Goal: Complete application form: Complete application form

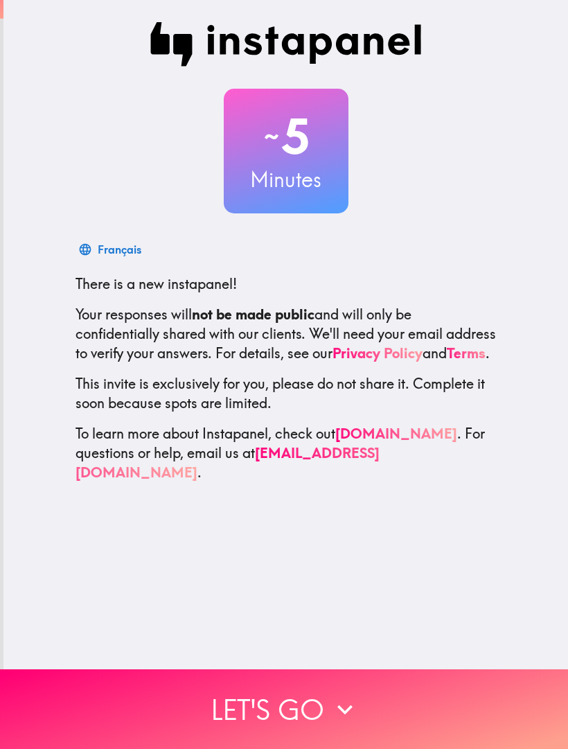
click at [211, 717] on button "Let's go" at bounding box center [284, 709] width 568 height 80
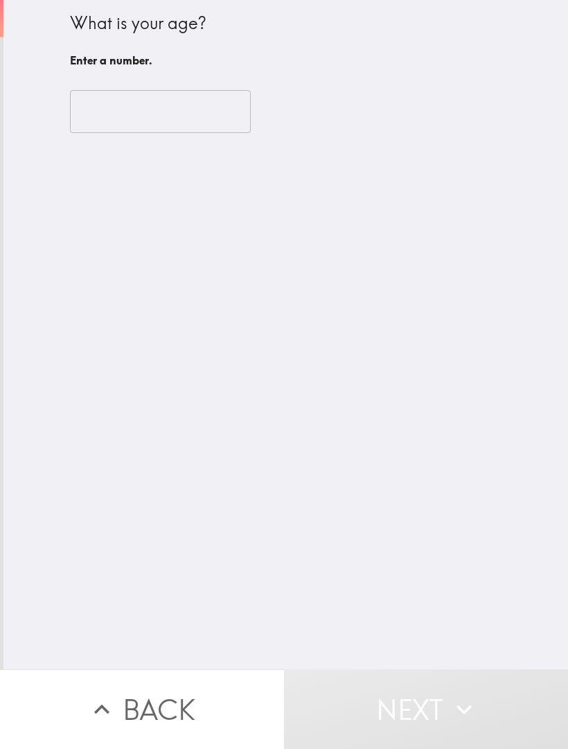
click at [127, 114] on input "number" at bounding box center [160, 111] width 181 height 43
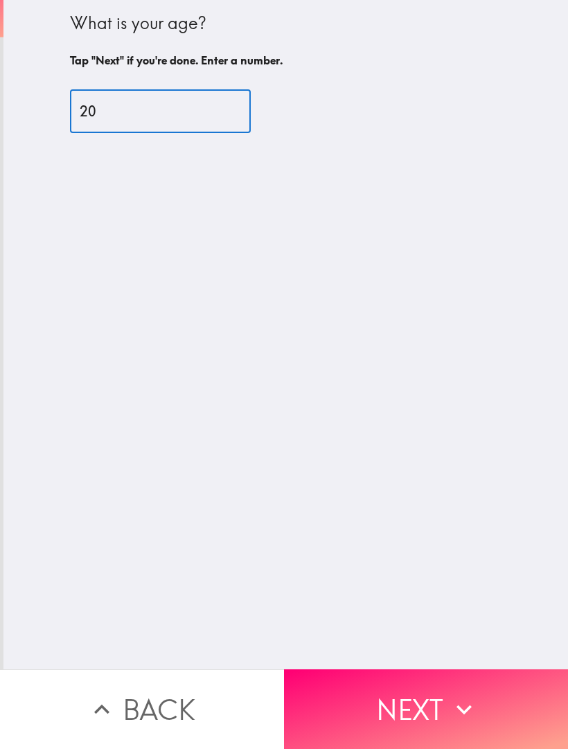
type input "20"
click at [245, 453] on div "What is your age? Tap "Next" if you're done. Enter a number. 20 ​" at bounding box center [285, 334] width 565 height 669
click at [380, 701] on button "Next" at bounding box center [426, 709] width 284 height 80
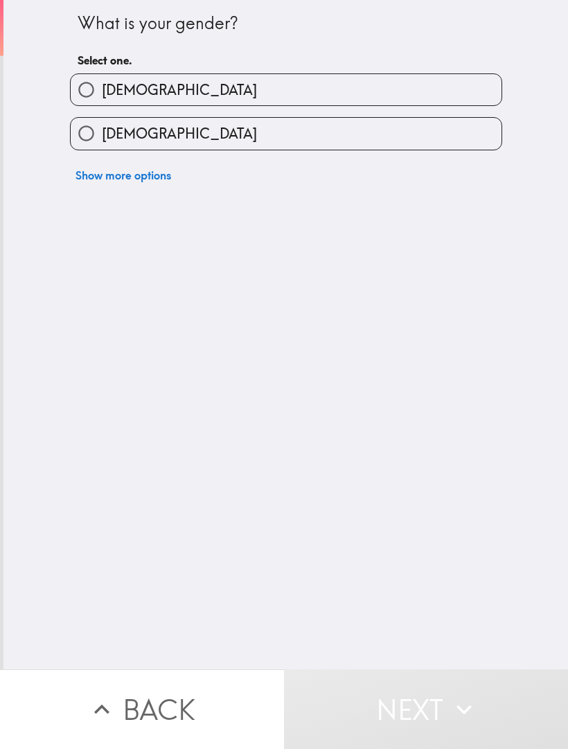
click at [112, 146] on label "[DEMOGRAPHIC_DATA]" at bounding box center [286, 133] width 431 height 31
click at [102, 146] on input "[DEMOGRAPHIC_DATA]" at bounding box center [86, 133] width 31 height 31
radio input "true"
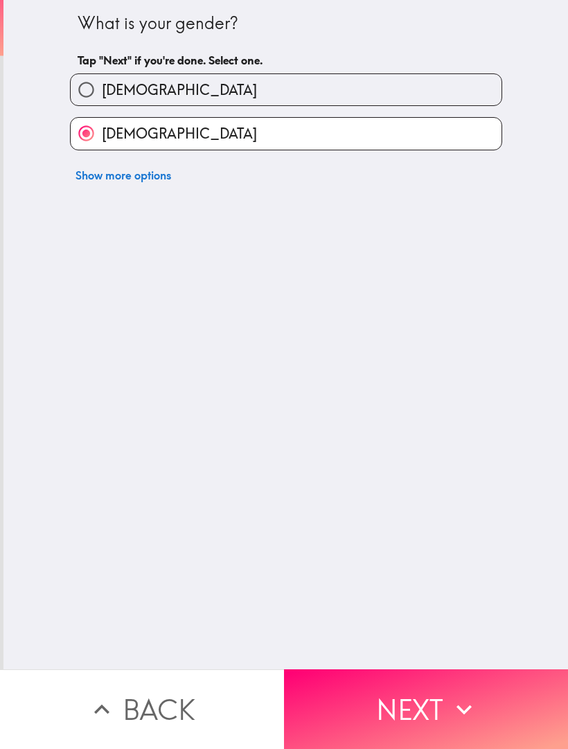
click at [360, 709] on button "Next" at bounding box center [426, 709] width 284 height 80
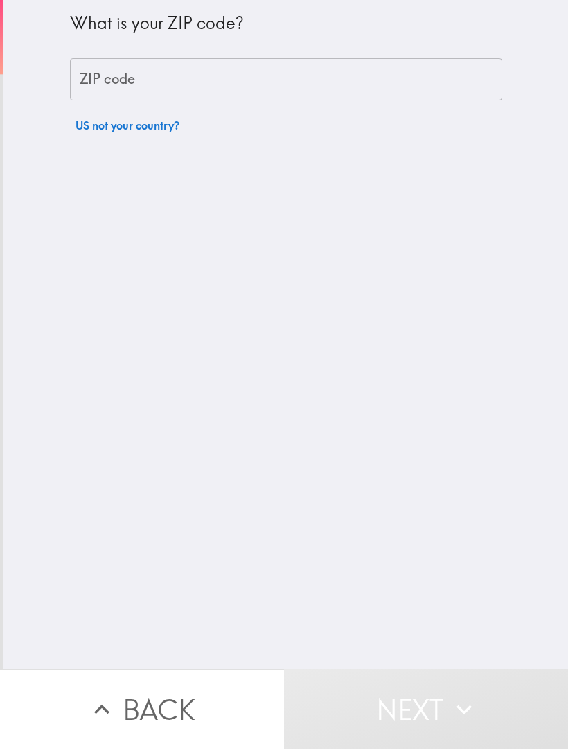
click at [134, 74] on div "ZIP code ZIP code" at bounding box center [286, 79] width 432 height 43
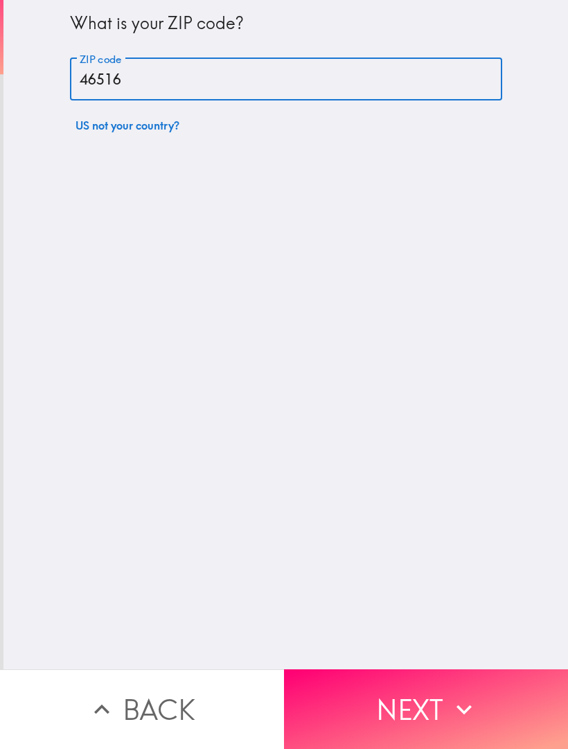
type input "46516"
click at [176, 437] on div "What is your ZIP code? ZIP code 46516 ZIP code US not your country?" at bounding box center [285, 334] width 565 height 669
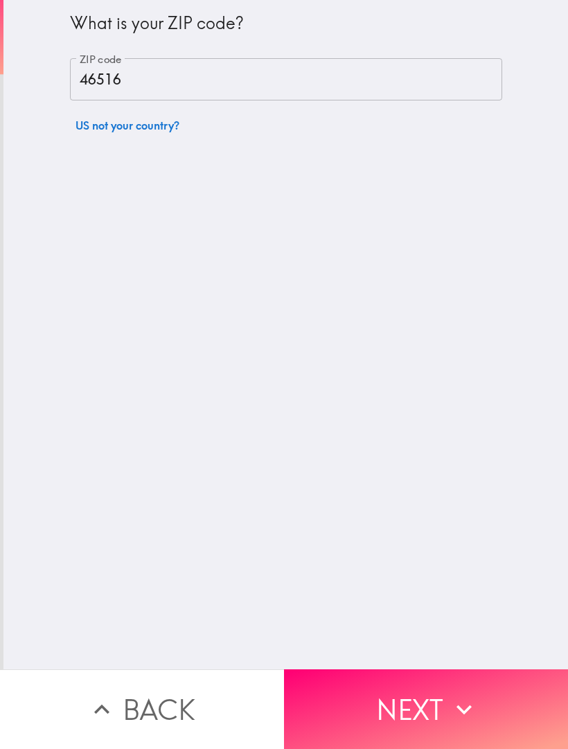
click at [421, 697] on button "Next" at bounding box center [426, 709] width 284 height 80
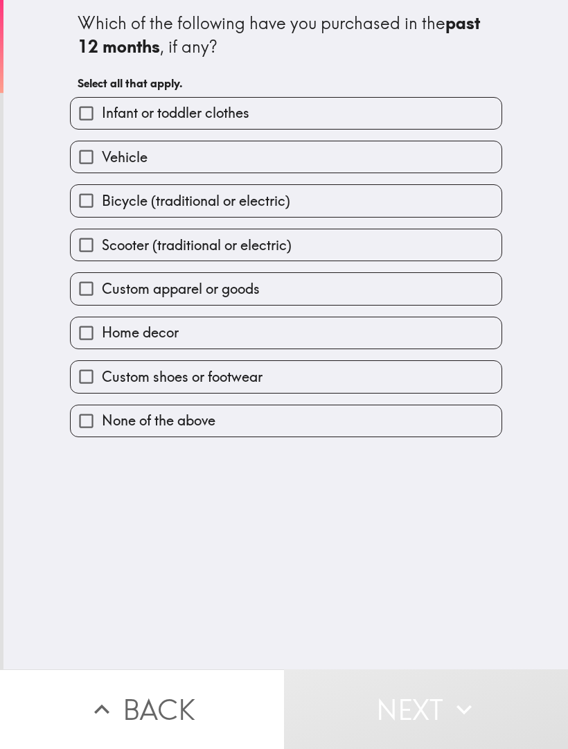
click at [118, 349] on label "Home decor" at bounding box center [286, 332] width 431 height 31
click at [102, 349] on input "Home decor" at bounding box center [86, 332] width 31 height 31
checkbox input "true"
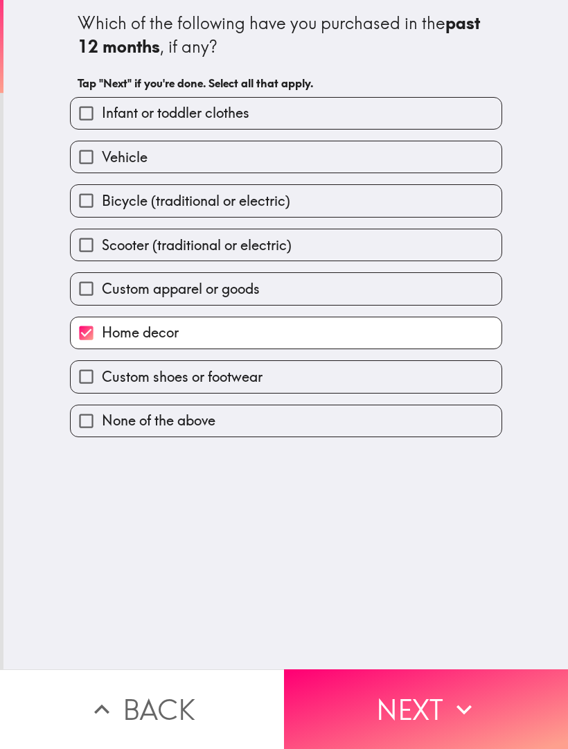
click at [121, 387] on span "Custom shoes or footwear" at bounding box center [182, 376] width 161 height 19
click at [102, 387] on input "Custom shoes or footwear" at bounding box center [86, 376] width 31 height 31
checkbox input "true"
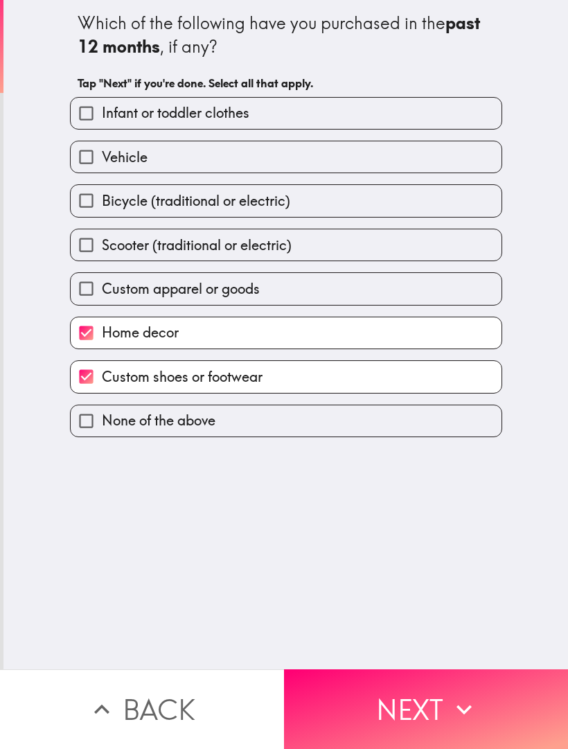
click at [96, 304] on input "Custom apparel or goods" at bounding box center [86, 288] width 31 height 31
checkbox input "true"
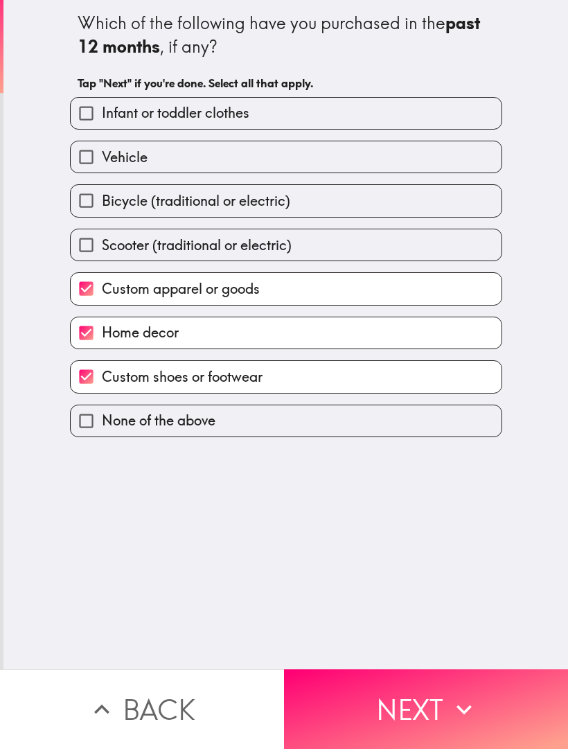
click at [351, 701] on button "Next" at bounding box center [426, 709] width 284 height 80
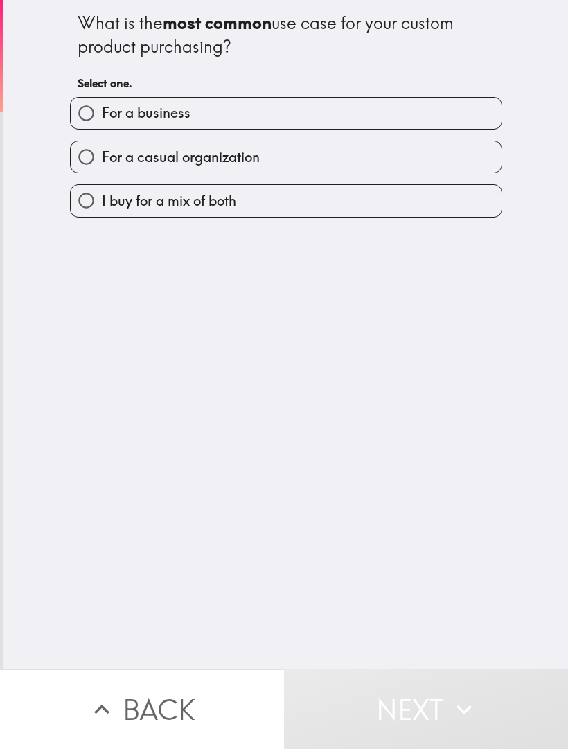
click at [91, 203] on input "I buy for a mix of both" at bounding box center [86, 200] width 31 height 31
radio input "true"
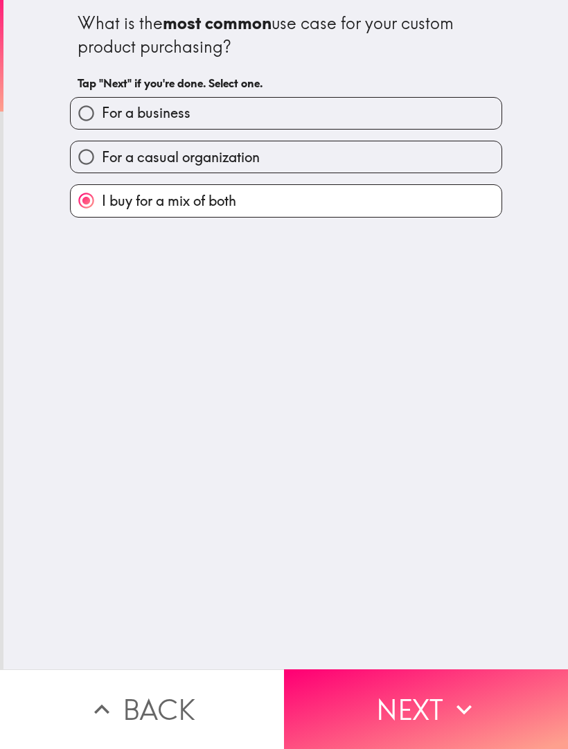
click at [98, 163] on input "For a casual organization" at bounding box center [86, 156] width 31 height 31
radio input "true"
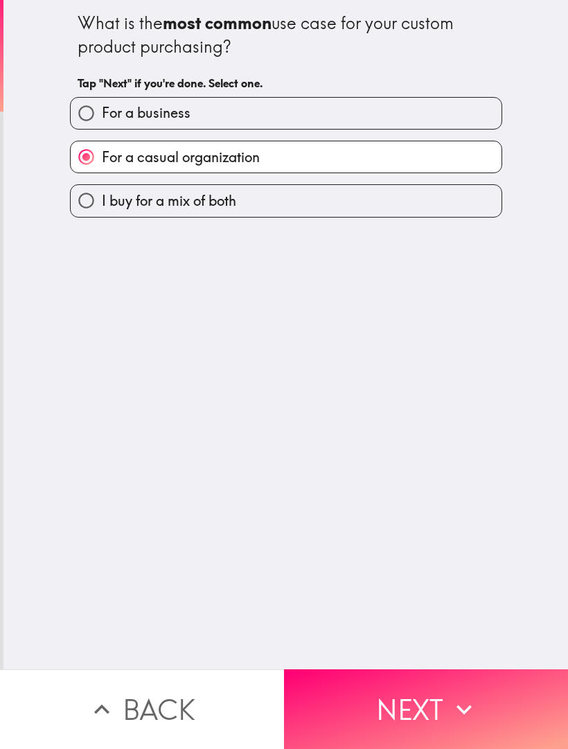
click at [367, 706] on button "Next" at bounding box center [426, 709] width 284 height 80
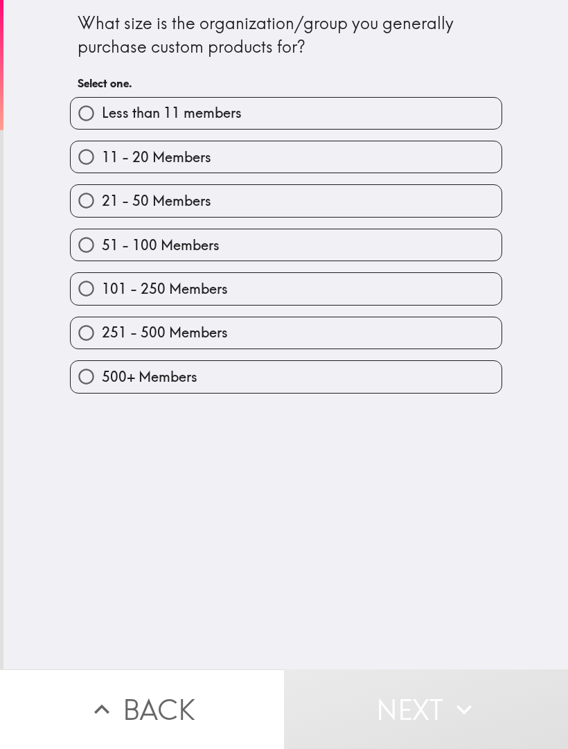
click at [96, 381] on input "500+ Members" at bounding box center [86, 376] width 31 height 31
radio input "true"
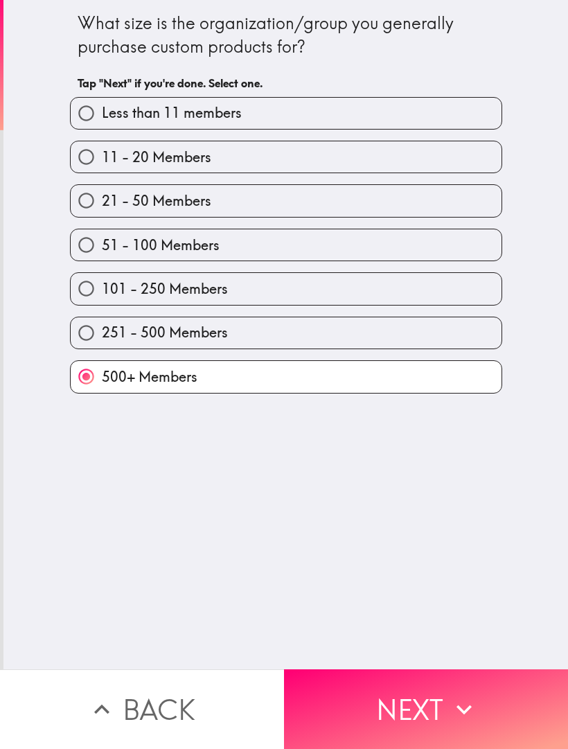
click at [346, 717] on button "Next" at bounding box center [426, 709] width 284 height 80
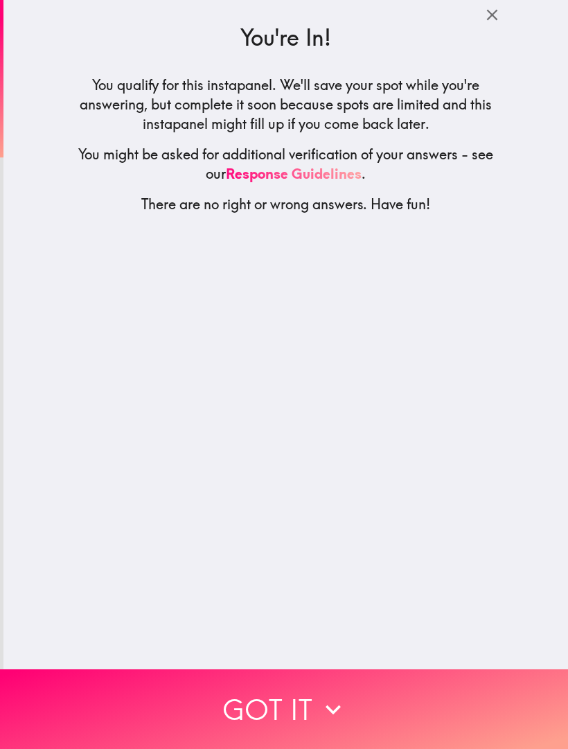
click at [362, 715] on button "Got it" at bounding box center [284, 709] width 568 height 80
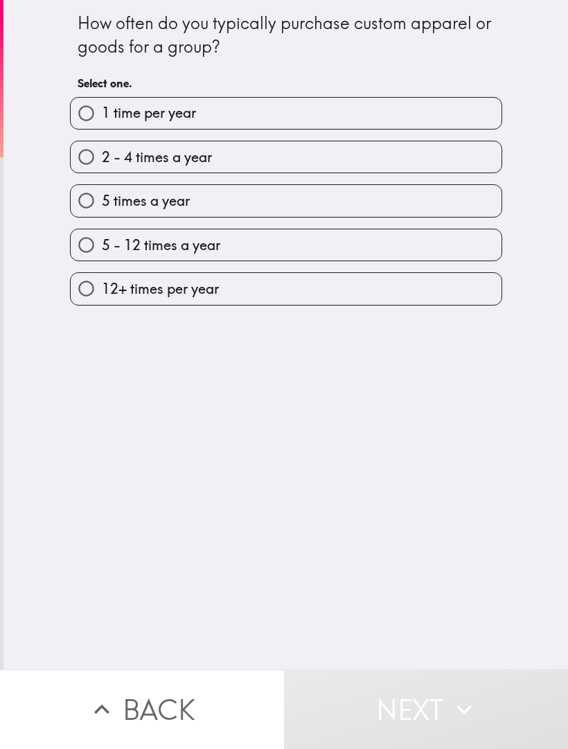
click at [94, 115] on input "1 time per year" at bounding box center [86, 113] width 31 height 31
radio input "true"
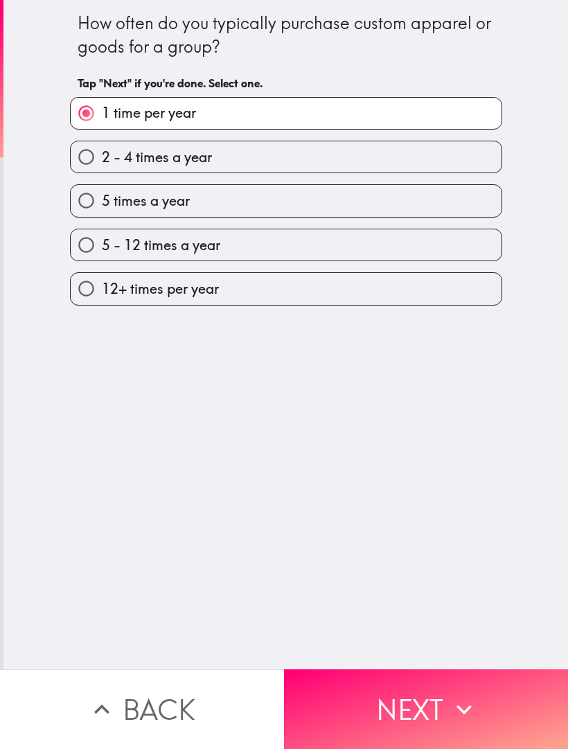
click at [321, 727] on button "Next" at bounding box center [426, 709] width 284 height 80
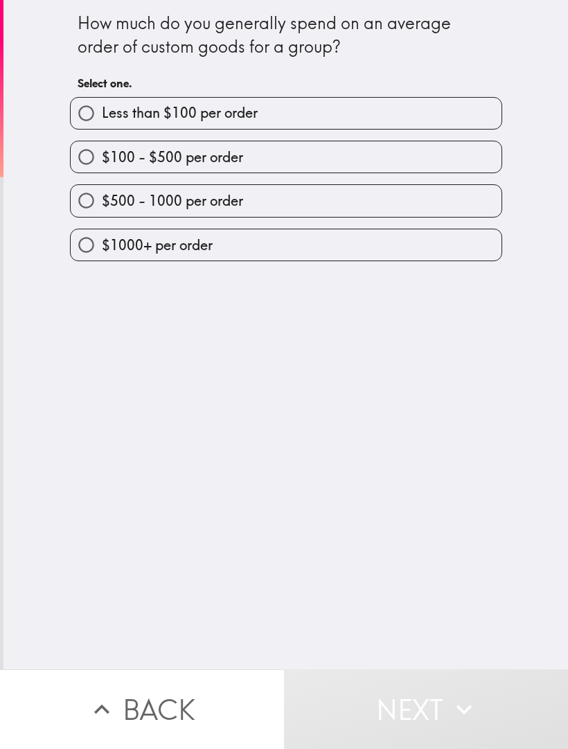
click at [119, 165] on span "$100 - $500 per order" at bounding box center [172, 157] width 141 height 19
click at [102, 165] on input "$100 - $500 per order" at bounding box center [86, 156] width 31 height 31
radio input "true"
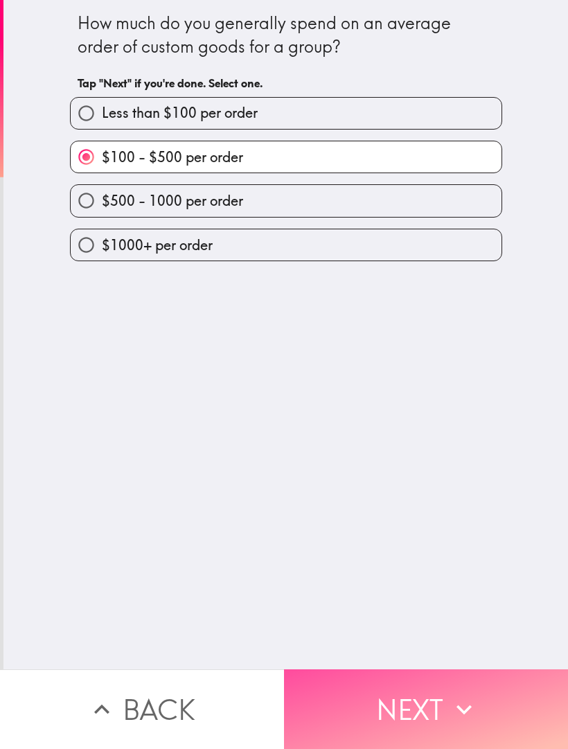
click at [344, 710] on button "Next" at bounding box center [426, 709] width 284 height 80
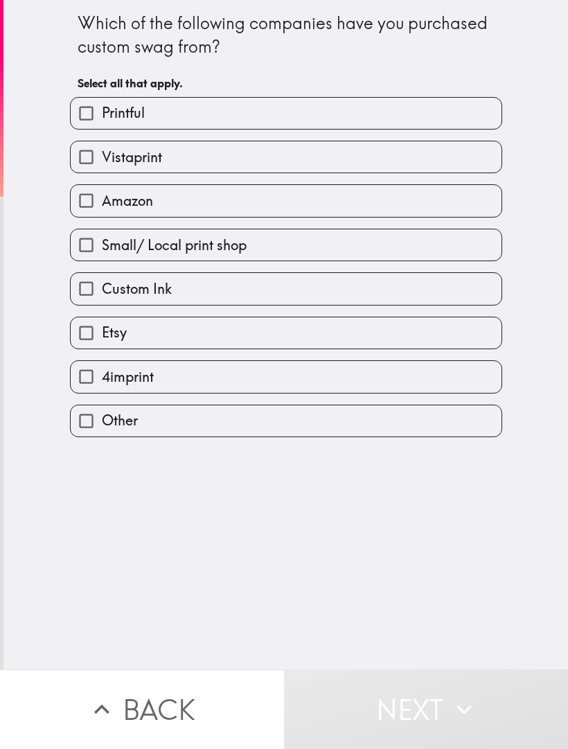
click at [85, 206] on input "Amazon" at bounding box center [86, 200] width 31 height 31
checkbox input "true"
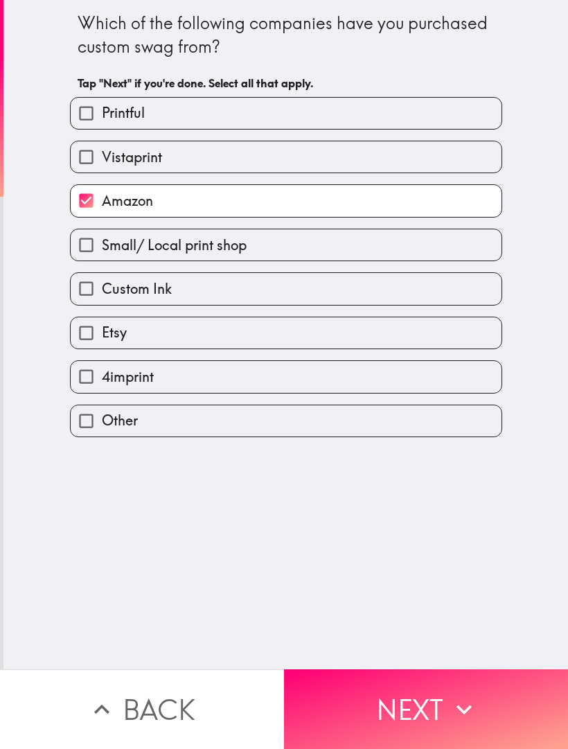
click at [85, 338] on input "Etsy" at bounding box center [86, 332] width 31 height 31
checkbox input "true"
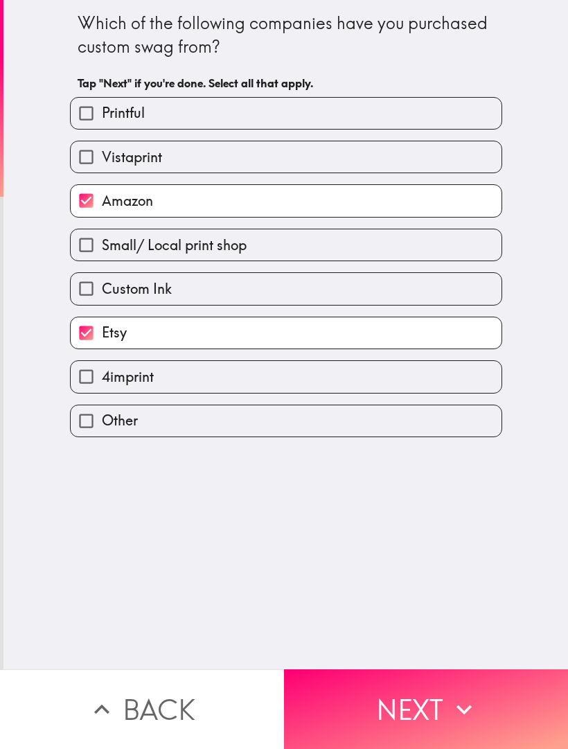
click at [96, 292] on input "Custom Ink" at bounding box center [86, 288] width 31 height 31
checkbox input "true"
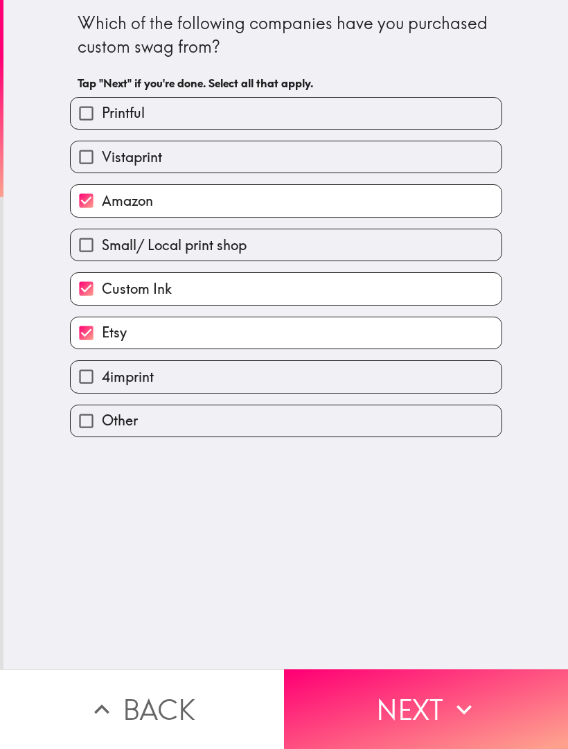
click at [118, 250] on span "Small/ Local print shop" at bounding box center [174, 245] width 145 height 19
click at [102, 250] on input "Small/ Local print shop" at bounding box center [86, 244] width 31 height 31
checkbox input "true"
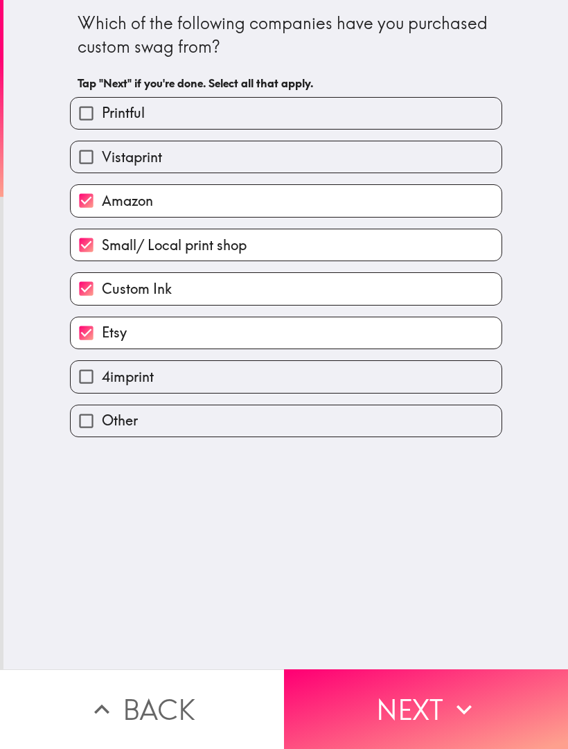
click at [98, 113] on input "Printful" at bounding box center [86, 113] width 31 height 31
checkbox input "true"
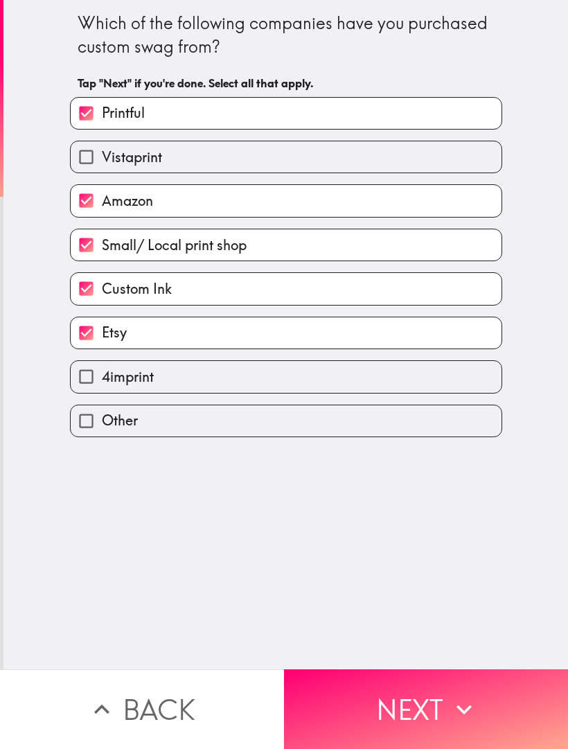
click at [358, 707] on button "Next" at bounding box center [426, 709] width 284 height 80
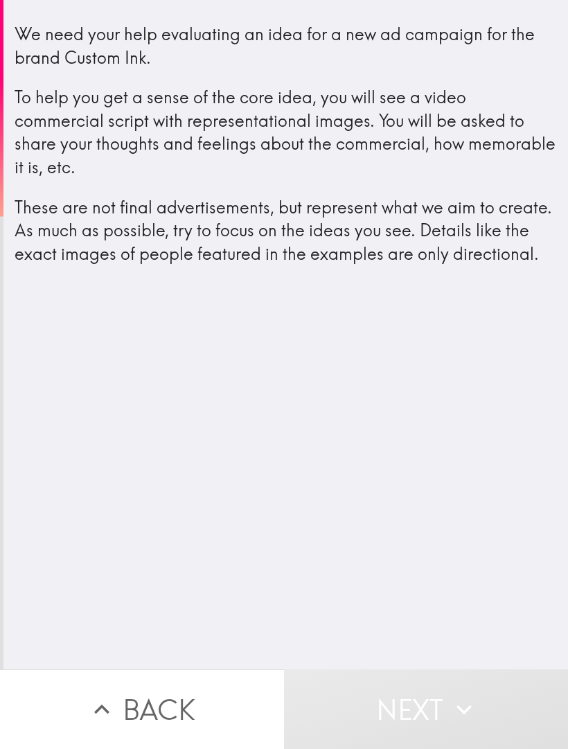
click at [89, 408] on div "We need your help evaluating an idea for a new ad campaign for the brand Custom…" at bounding box center [285, 334] width 565 height 669
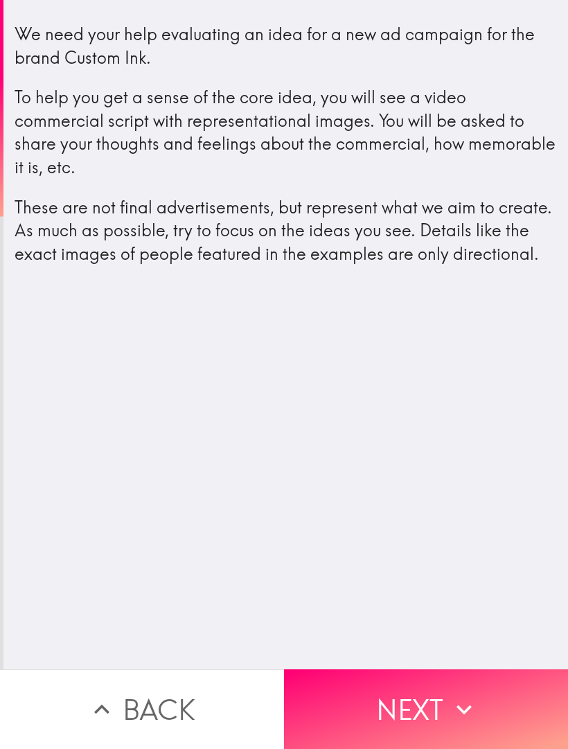
click at [334, 706] on button "Next" at bounding box center [426, 709] width 284 height 80
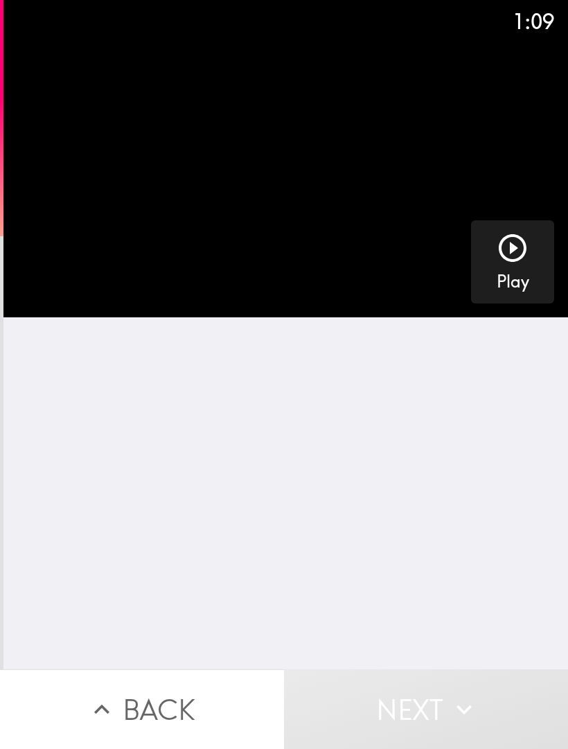
click at [512, 250] on icon "button" at bounding box center [513, 248] width 28 height 28
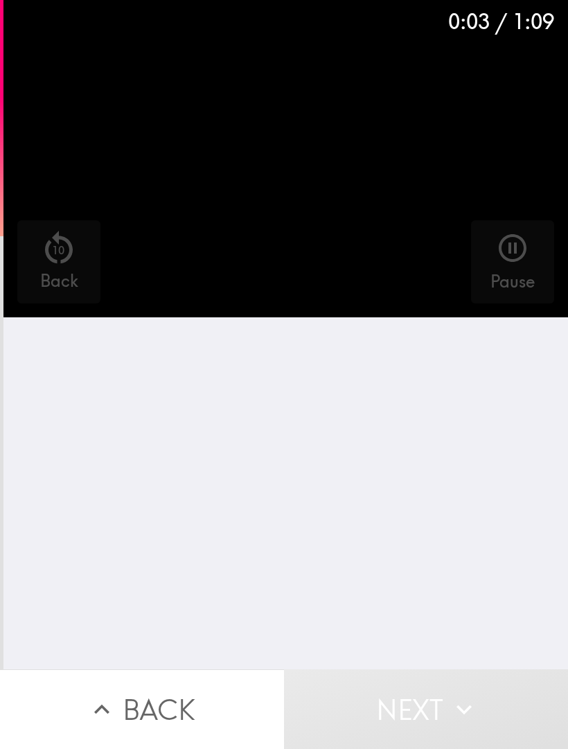
click at [534, 190] on video "button" at bounding box center [285, 158] width 565 height 317
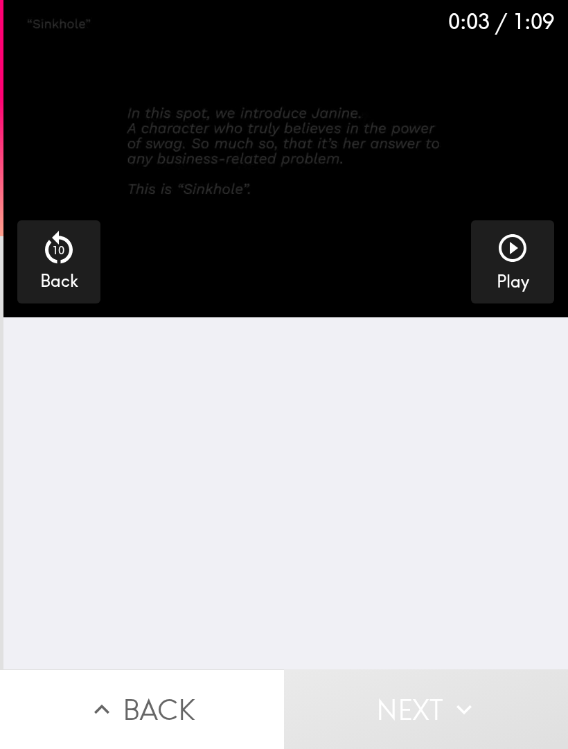
click at [536, 191] on video "button" at bounding box center [285, 158] width 565 height 317
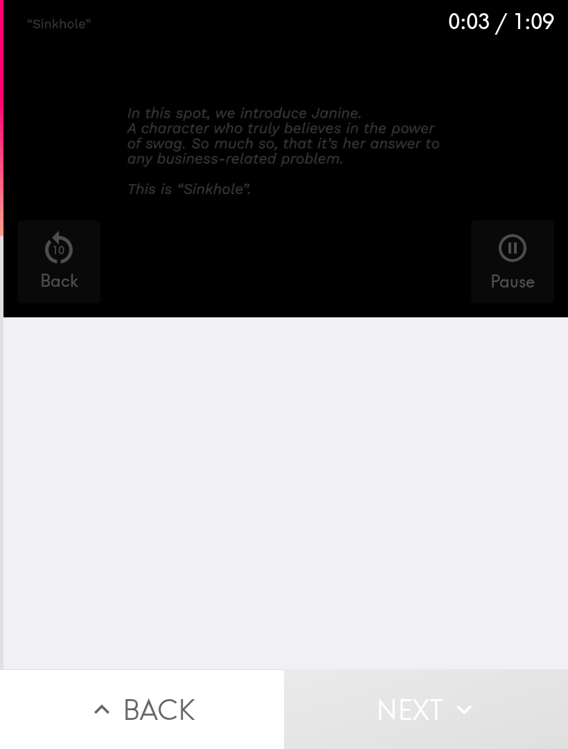
click at [537, 191] on video "button" at bounding box center [285, 158] width 565 height 317
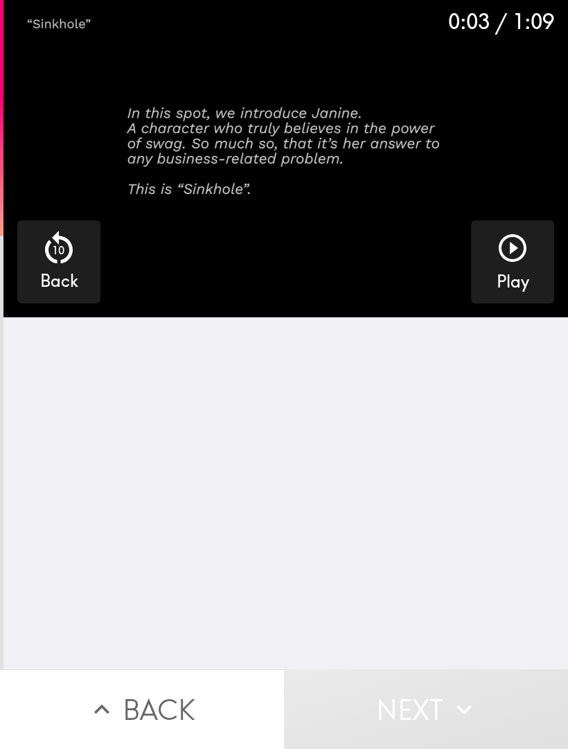
click at [514, 254] on icon "button" at bounding box center [512, 247] width 33 height 33
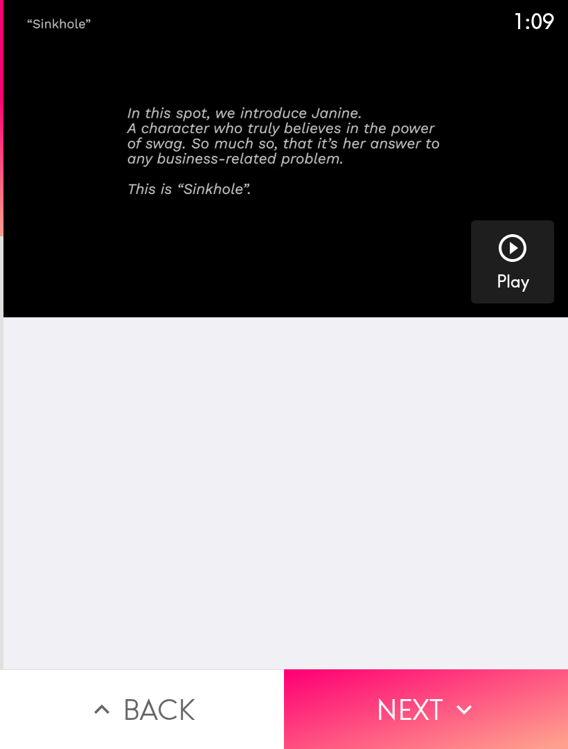
click at [431, 714] on button "Next" at bounding box center [426, 709] width 284 height 80
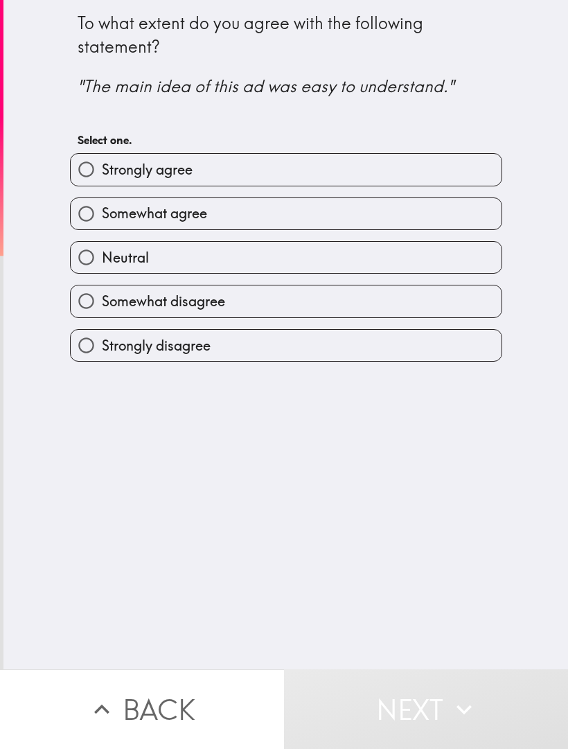
click at [139, 261] on span "Neutral" at bounding box center [125, 257] width 47 height 19
click at [102, 261] on input "Neutral" at bounding box center [86, 257] width 31 height 31
radio input "true"
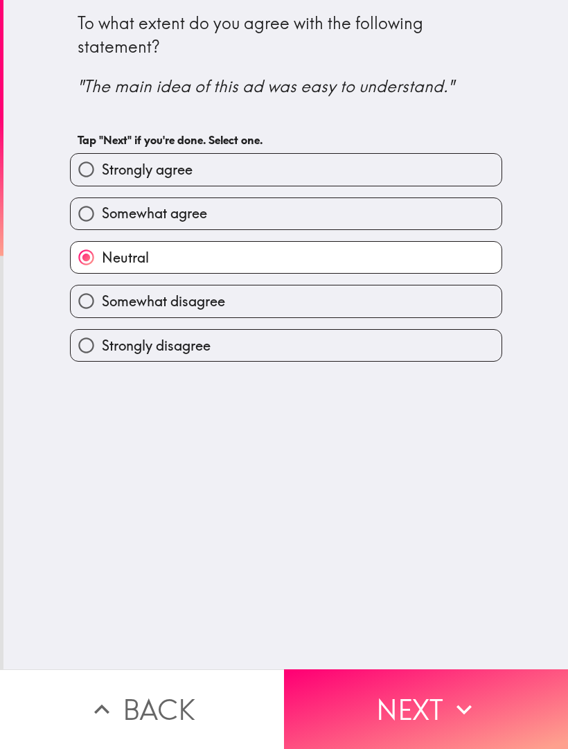
click at [421, 715] on button "Next" at bounding box center [426, 709] width 284 height 80
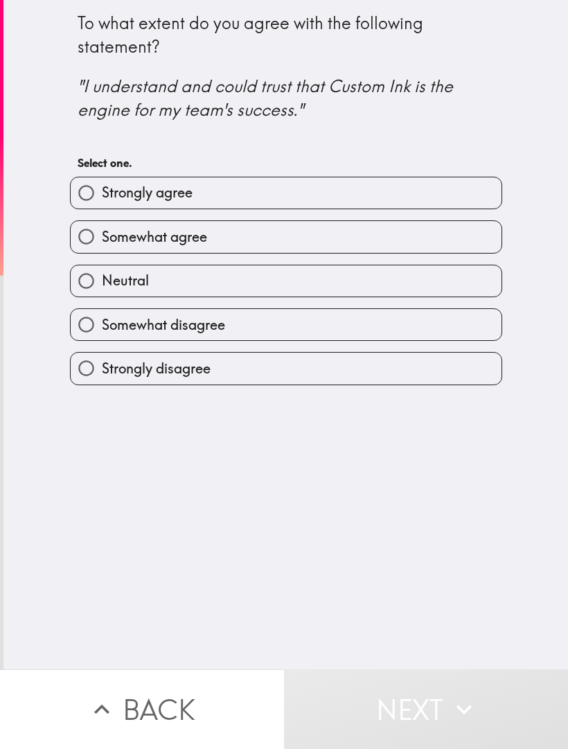
click at [193, 280] on label "Neutral" at bounding box center [286, 280] width 431 height 31
click at [102, 280] on input "Neutral" at bounding box center [86, 280] width 31 height 31
radio input "true"
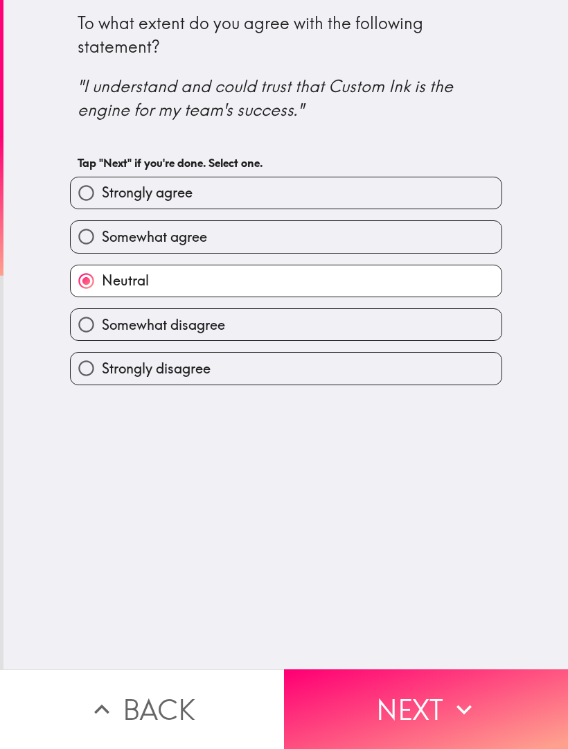
click at [416, 690] on button "Next" at bounding box center [426, 709] width 284 height 80
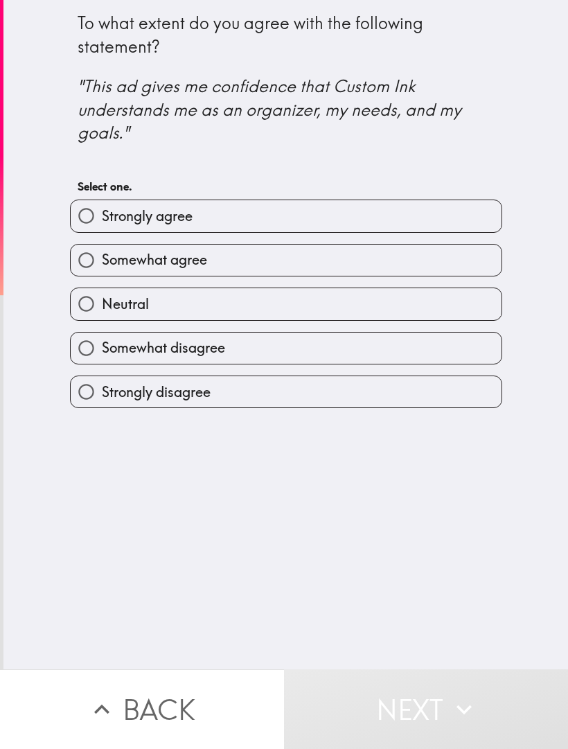
click at [241, 315] on label "Neutral" at bounding box center [286, 303] width 431 height 31
click at [102, 315] on input "Neutral" at bounding box center [86, 303] width 31 height 31
radio input "true"
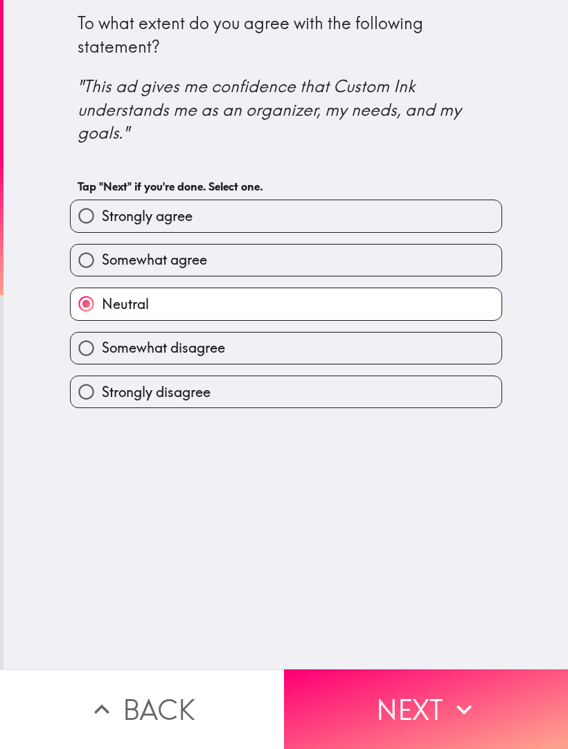
click at [403, 692] on button "Next" at bounding box center [426, 709] width 284 height 80
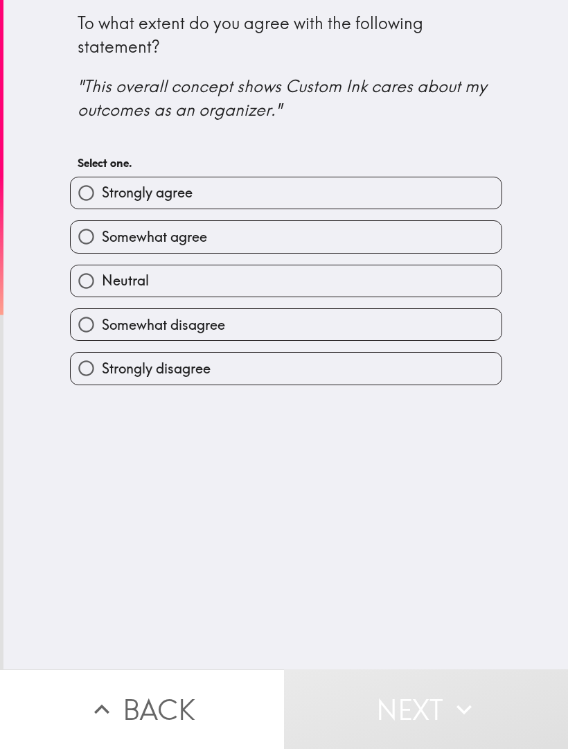
click at [175, 283] on label "Neutral" at bounding box center [286, 280] width 431 height 31
click at [102, 283] on input "Neutral" at bounding box center [86, 280] width 31 height 31
radio input "true"
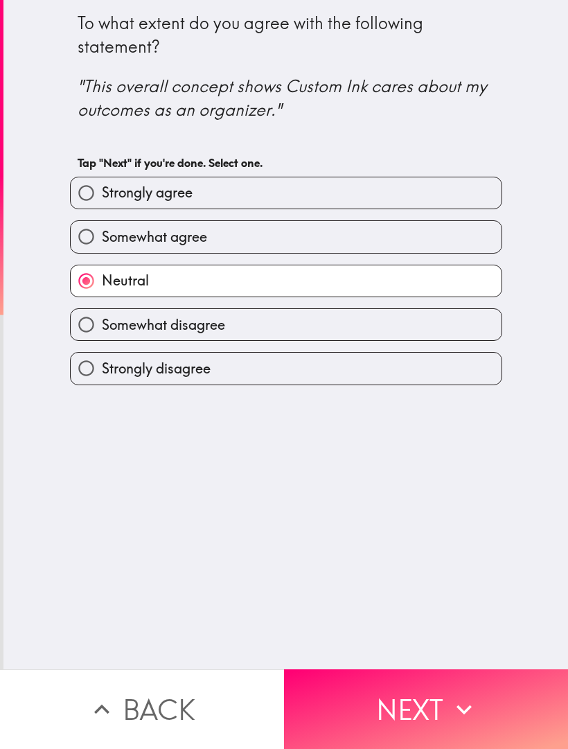
click at [435, 708] on button "Next" at bounding box center [426, 709] width 284 height 80
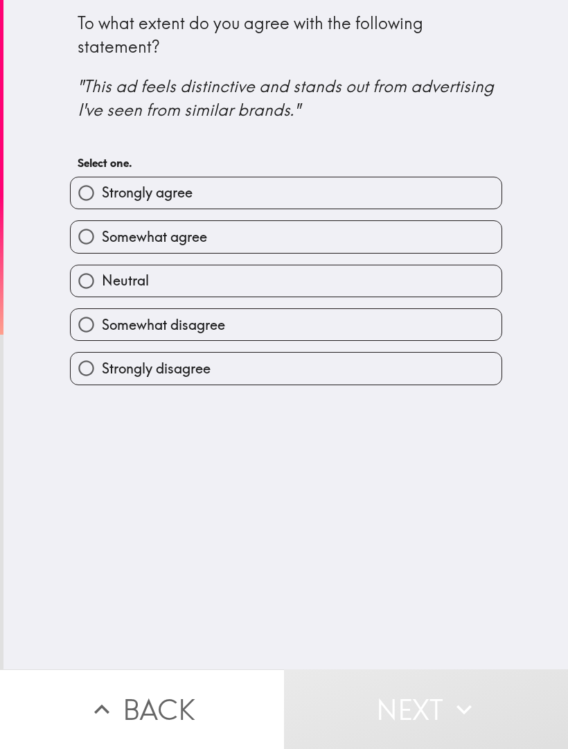
click at [188, 288] on label "Neutral" at bounding box center [286, 280] width 431 height 31
click at [102, 288] on input "Neutral" at bounding box center [86, 280] width 31 height 31
radio input "true"
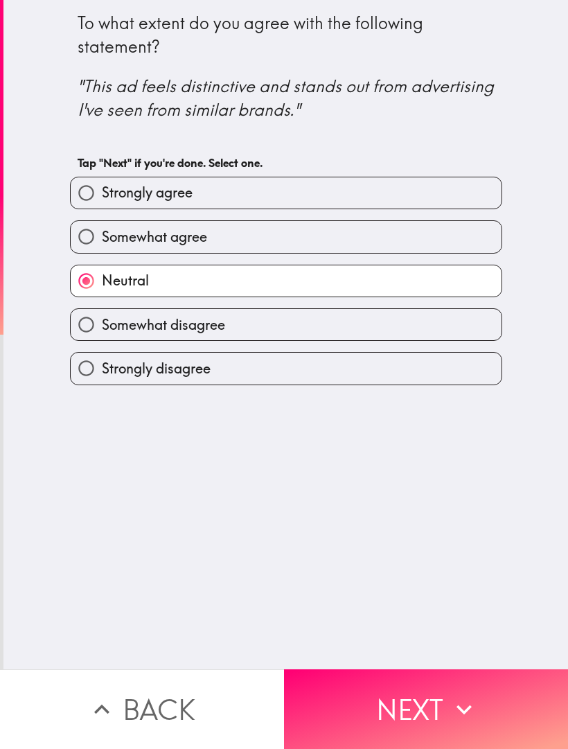
click at [403, 702] on button "Next" at bounding box center [426, 709] width 284 height 80
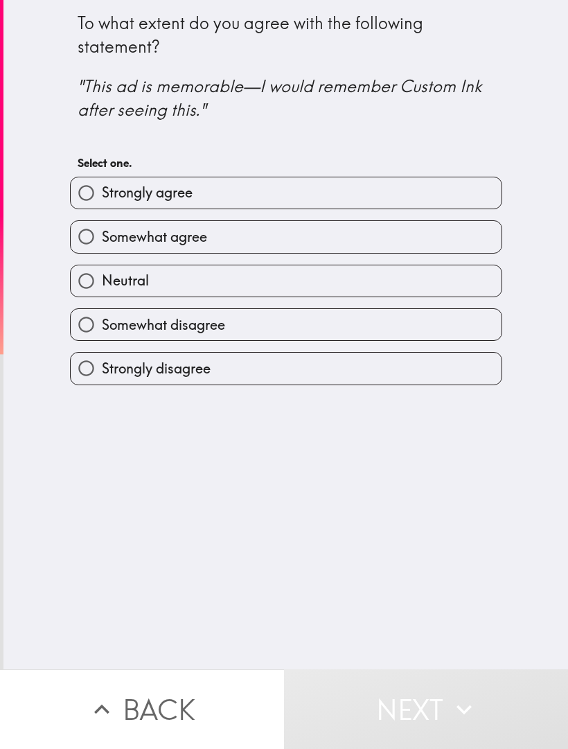
click at [159, 277] on label "Neutral" at bounding box center [286, 280] width 431 height 31
click at [102, 277] on input "Neutral" at bounding box center [86, 280] width 31 height 31
radio input "true"
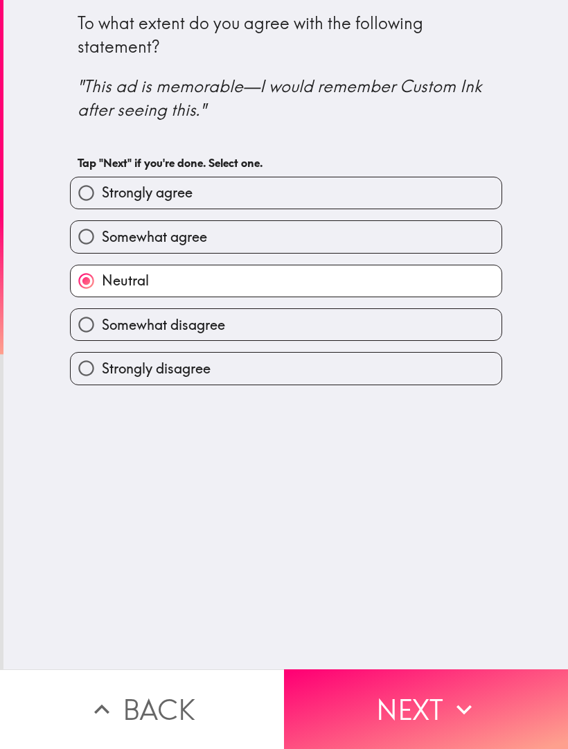
click at [445, 713] on button "Next" at bounding box center [426, 709] width 284 height 80
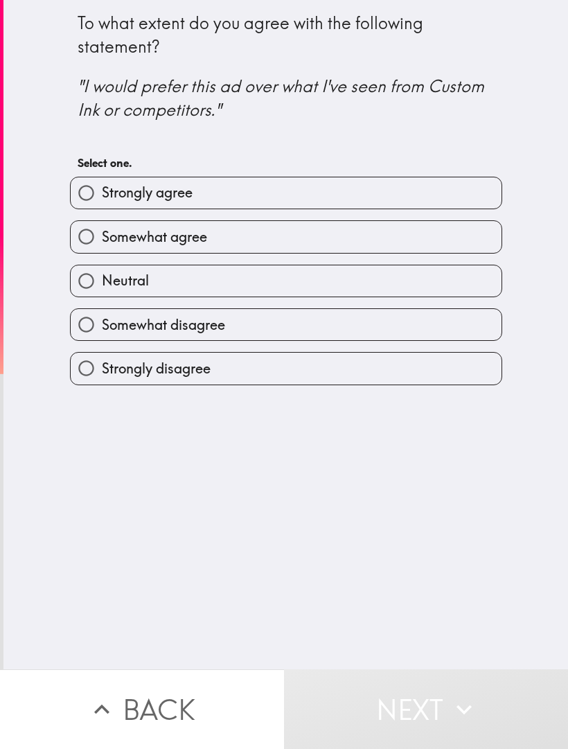
click at [157, 277] on label "Neutral" at bounding box center [286, 280] width 431 height 31
click at [102, 277] on input "Neutral" at bounding box center [86, 280] width 31 height 31
radio input "true"
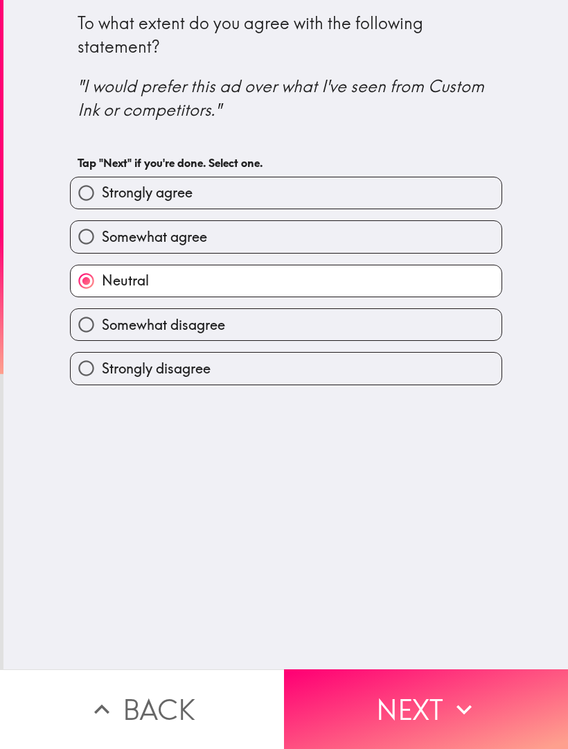
click at [404, 700] on button "Next" at bounding box center [426, 709] width 284 height 80
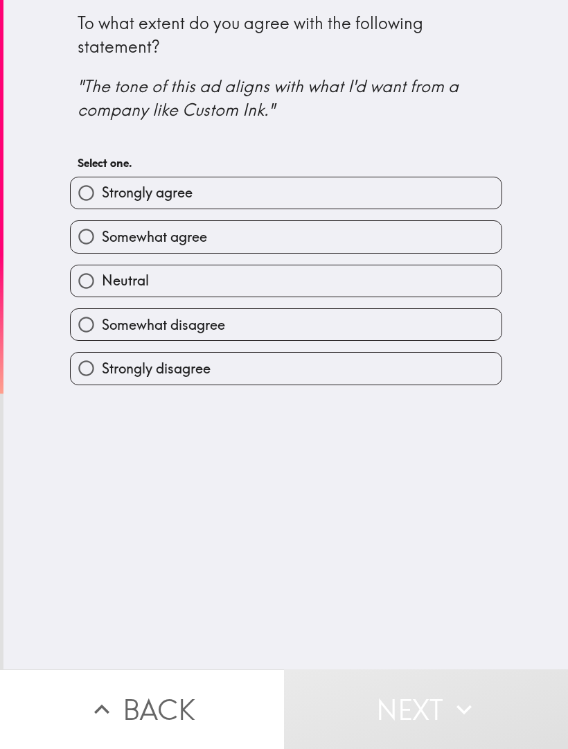
click at [101, 283] on input "Neutral" at bounding box center [86, 280] width 31 height 31
radio input "true"
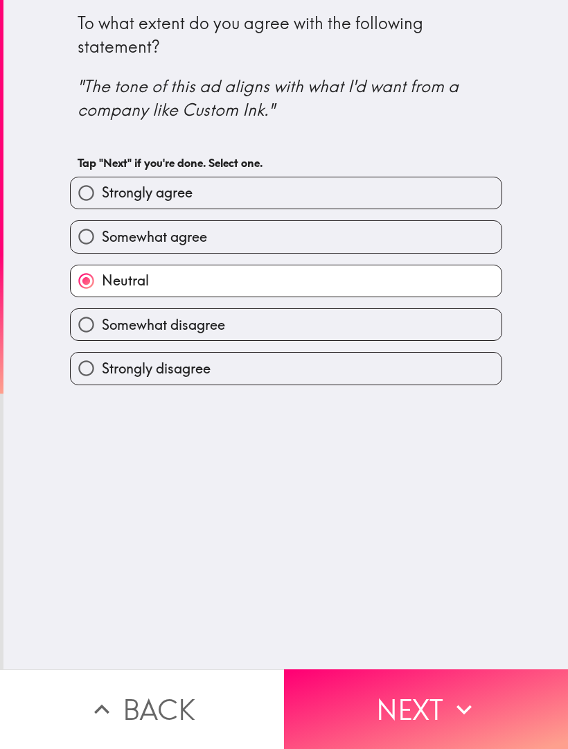
click at [346, 690] on button "Next" at bounding box center [426, 709] width 284 height 80
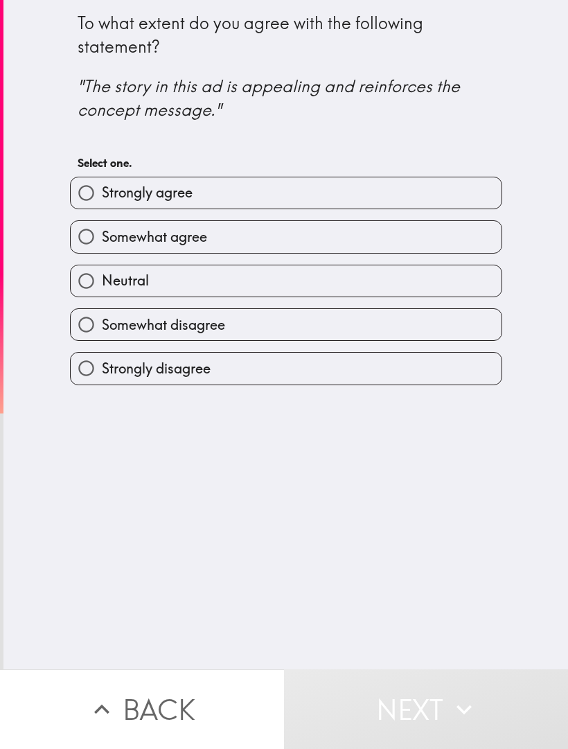
click at [98, 286] on input "Neutral" at bounding box center [86, 280] width 31 height 31
radio input "true"
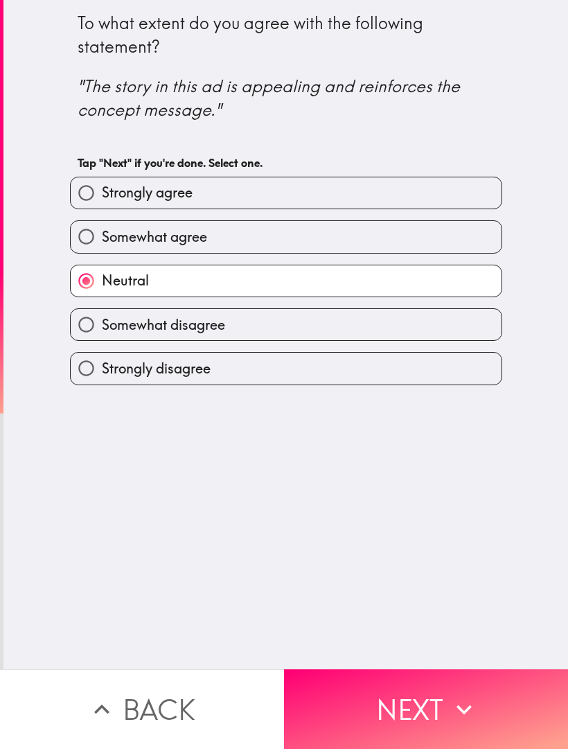
click at [359, 693] on button "Next" at bounding box center [426, 709] width 284 height 80
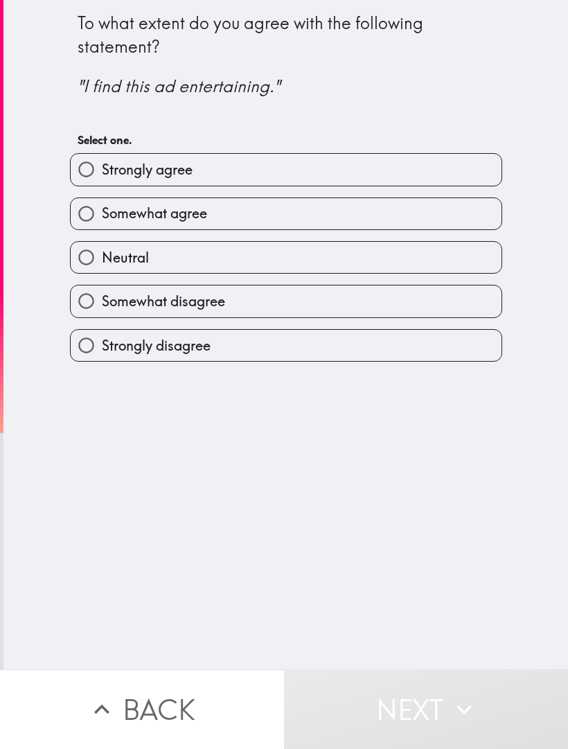
click at [97, 266] on input "Neutral" at bounding box center [86, 257] width 31 height 31
radio input "true"
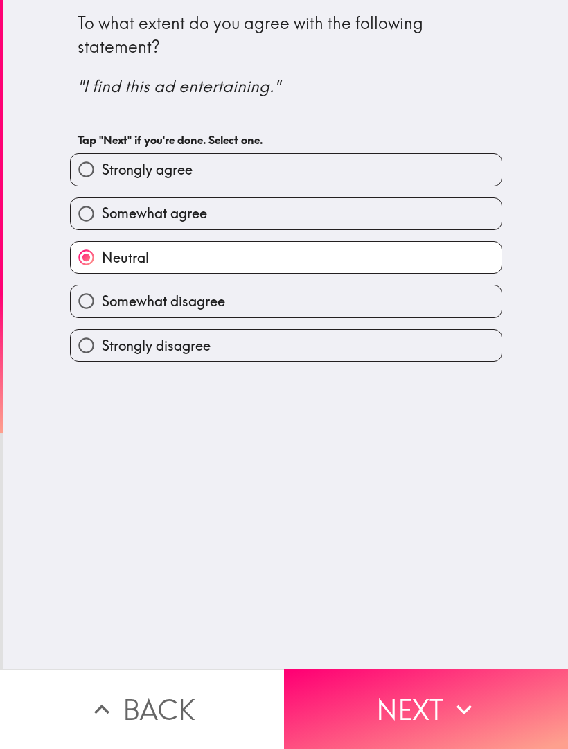
click at [115, 218] on span "Somewhat agree" at bounding box center [154, 213] width 105 height 19
click at [102, 218] on input "Somewhat agree" at bounding box center [86, 213] width 31 height 31
radio input "true"
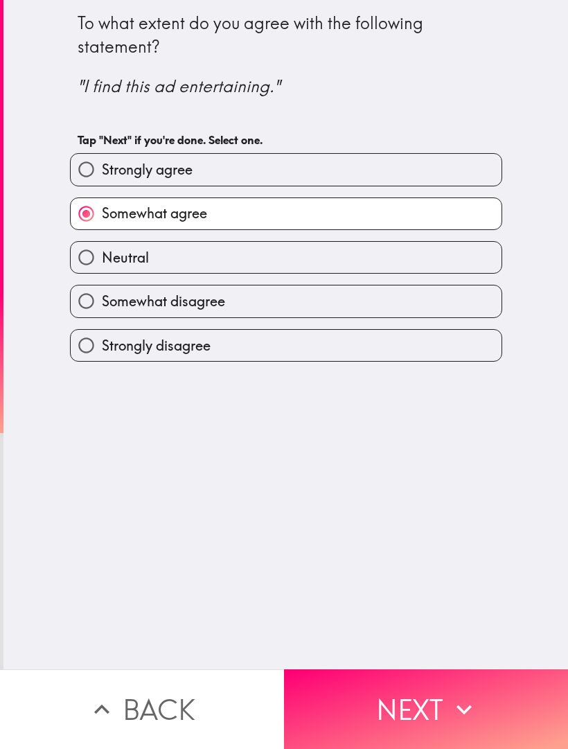
click at [377, 691] on button "Next" at bounding box center [426, 709] width 284 height 80
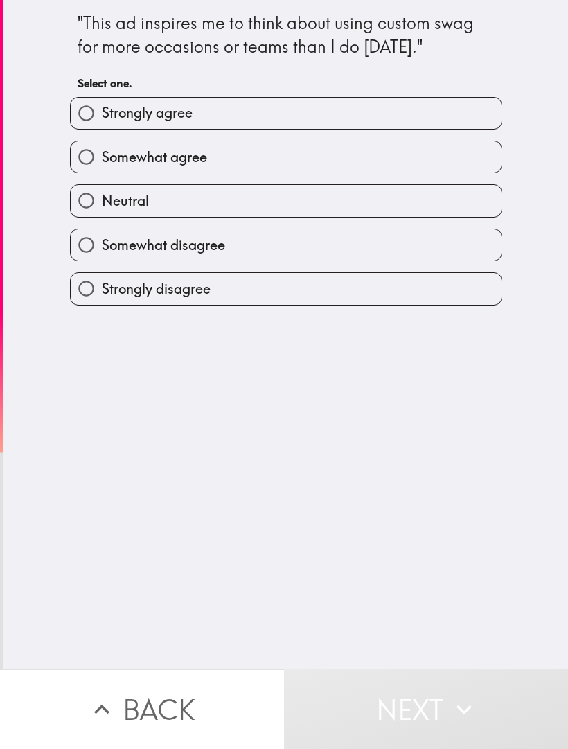
click at [112, 202] on span "Neutral" at bounding box center [125, 200] width 47 height 19
click at [102, 202] on input "Neutral" at bounding box center [86, 200] width 31 height 31
radio input "true"
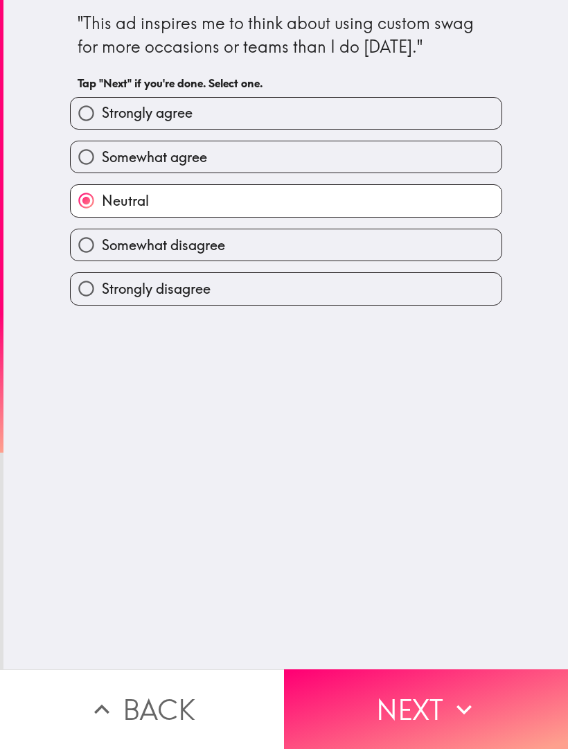
click at [365, 687] on button "Next" at bounding box center [426, 709] width 284 height 80
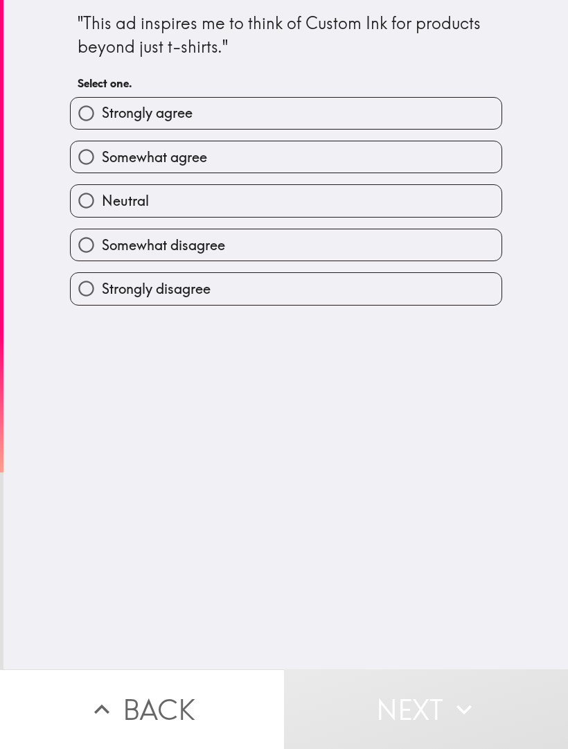
click at [102, 199] on input "Neutral" at bounding box center [86, 200] width 31 height 31
radio input "true"
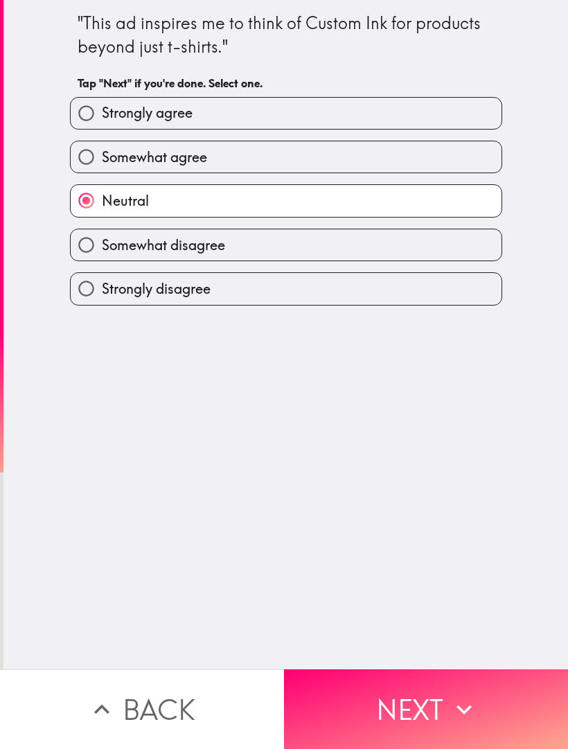
click at [374, 688] on button "Next" at bounding box center [426, 709] width 284 height 80
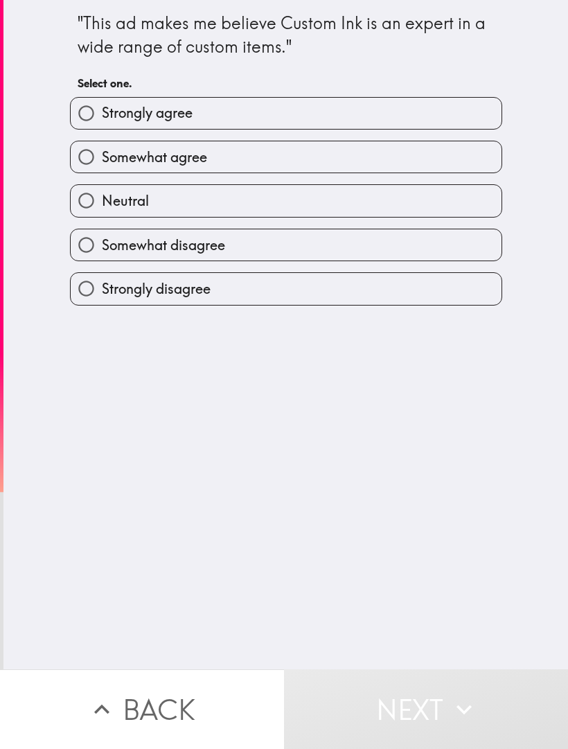
click at [99, 211] on input "Neutral" at bounding box center [86, 200] width 31 height 31
radio input "true"
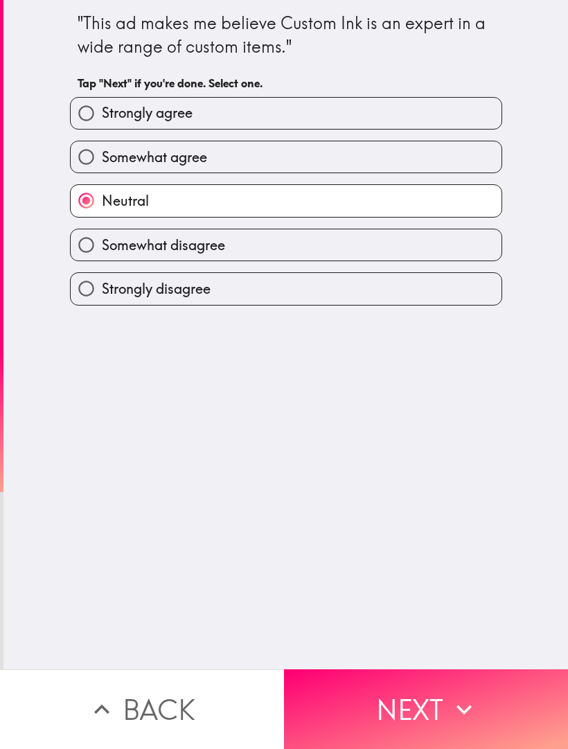
click at [383, 673] on button "Next" at bounding box center [426, 709] width 284 height 80
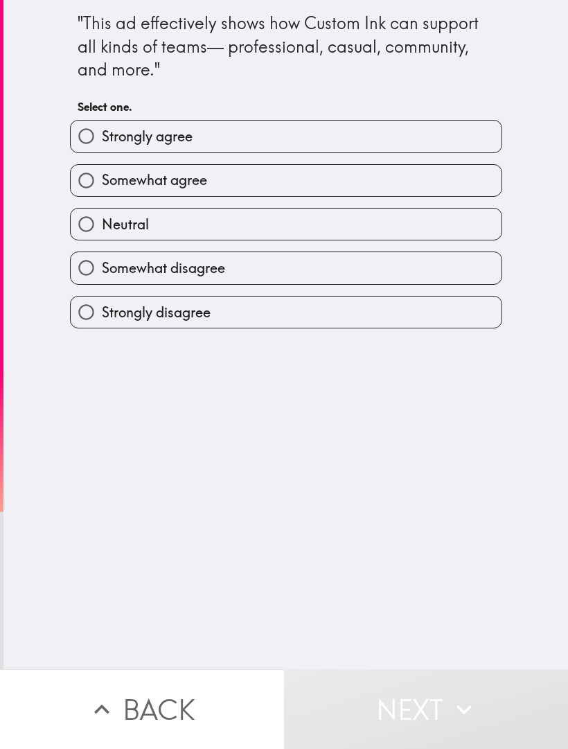
click at [112, 225] on span "Neutral" at bounding box center [125, 224] width 47 height 19
click at [102, 225] on input "Neutral" at bounding box center [86, 224] width 31 height 31
radio input "true"
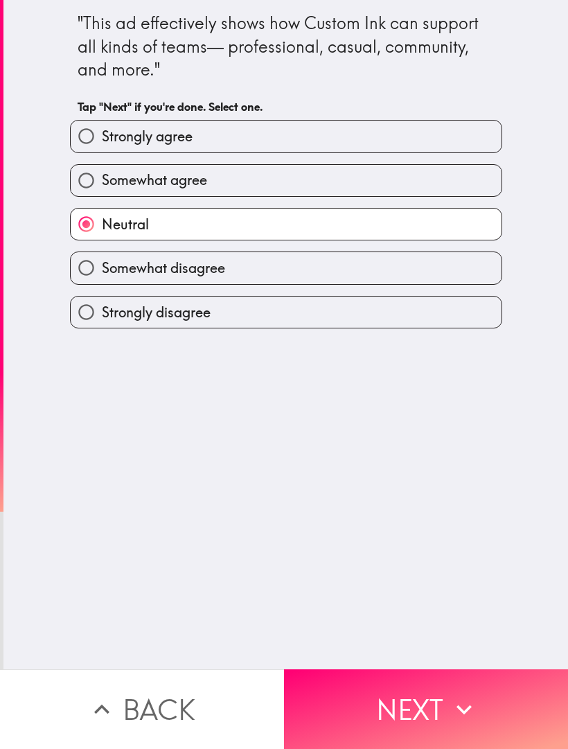
click at [387, 694] on button "Next" at bounding box center [426, 709] width 284 height 80
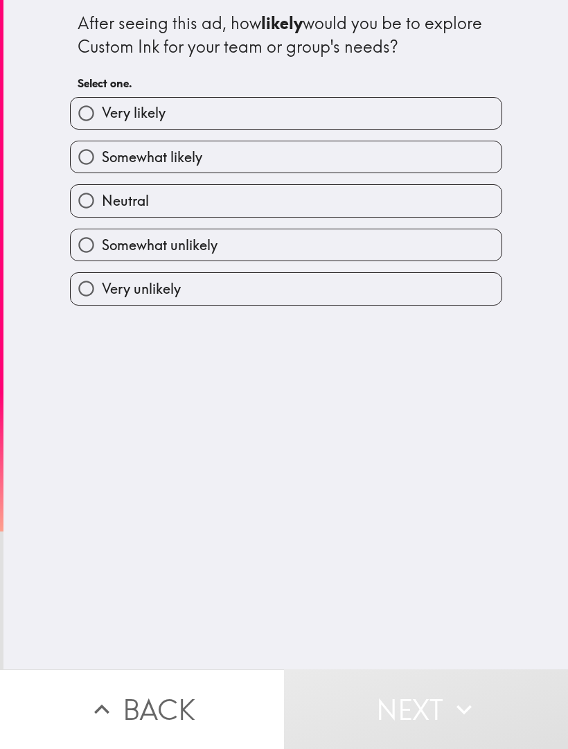
click at [98, 211] on input "Neutral" at bounding box center [86, 200] width 31 height 31
radio input "true"
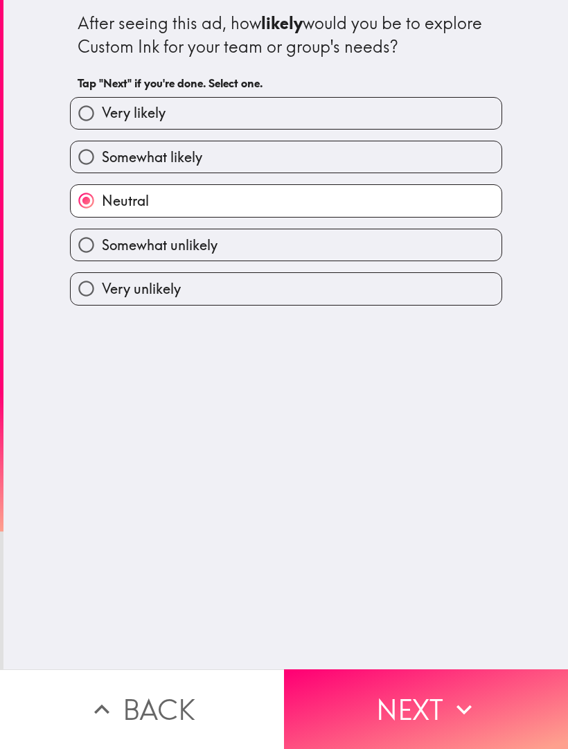
click at [367, 686] on button "Next" at bounding box center [426, 709] width 284 height 80
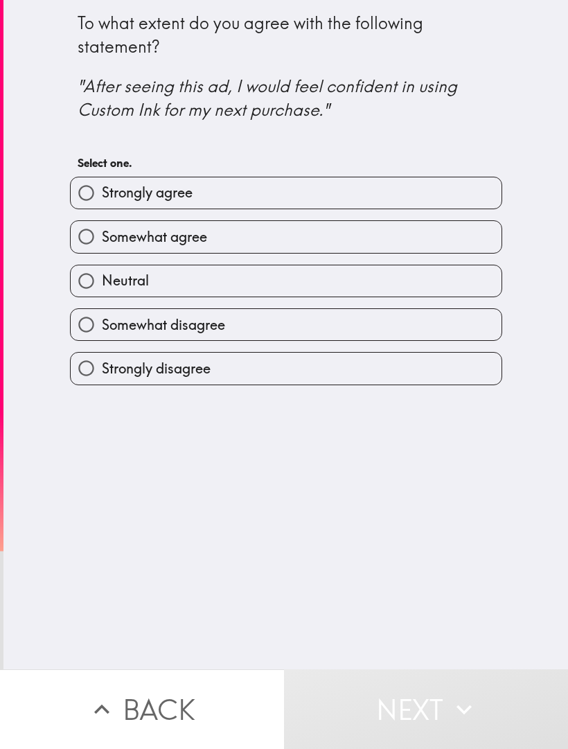
click at [109, 272] on span "Neutral" at bounding box center [125, 280] width 47 height 19
click at [102, 272] on input "Neutral" at bounding box center [86, 280] width 31 height 31
radio input "true"
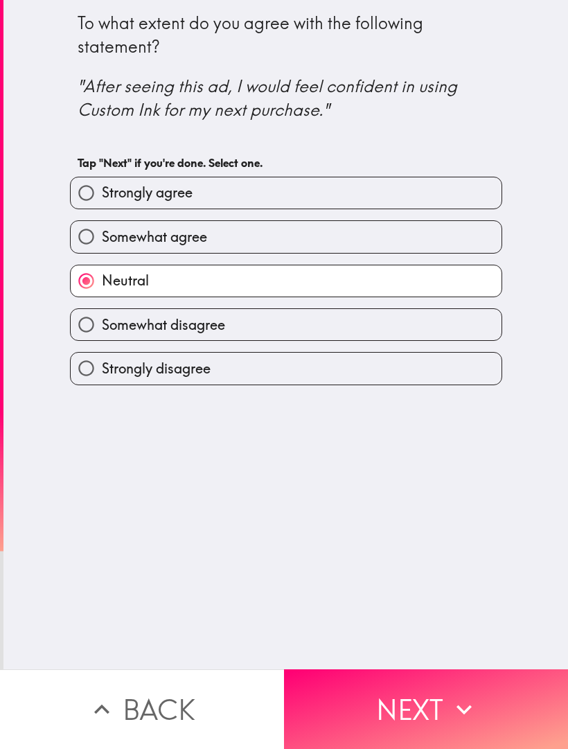
click at [391, 685] on button "Next" at bounding box center [426, 709] width 284 height 80
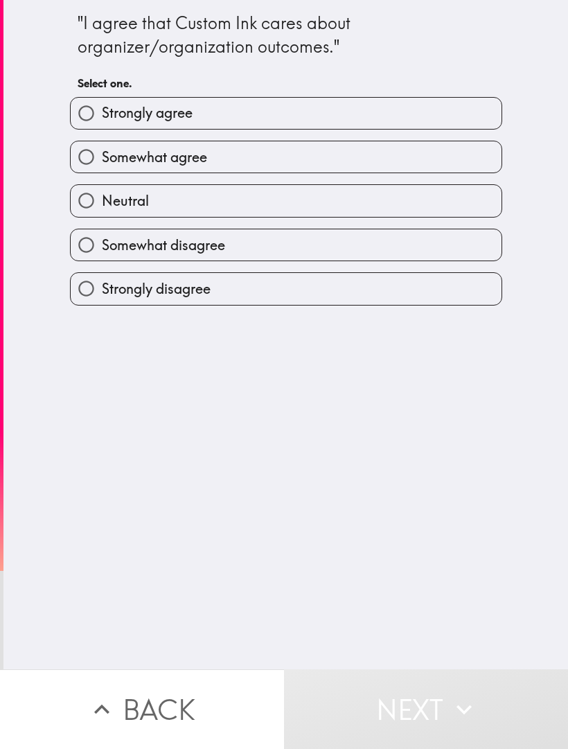
click at [98, 210] on input "Neutral" at bounding box center [86, 200] width 31 height 31
radio input "true"
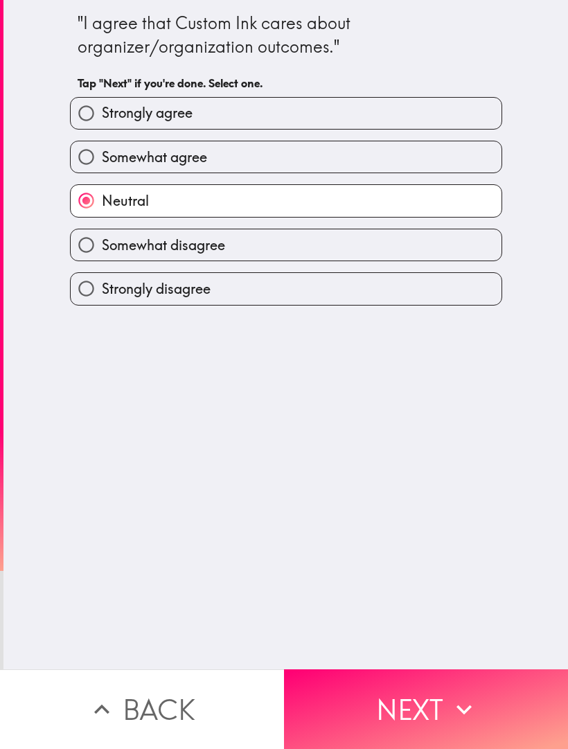
click at [342, 676] on button "Next" at bounding box center [426, 709] width 284 height 80
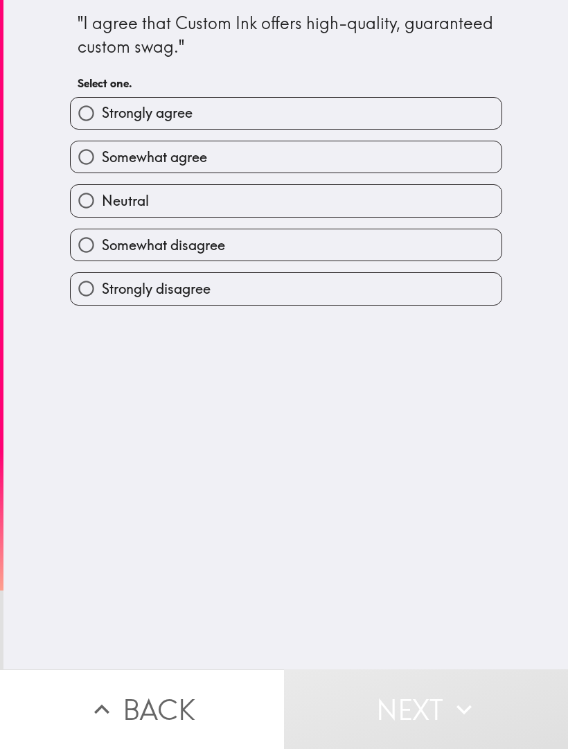
click at [82, 213] on input "Neutral" at bounding box center [86, 200] width 31 height 31
radio input "true"
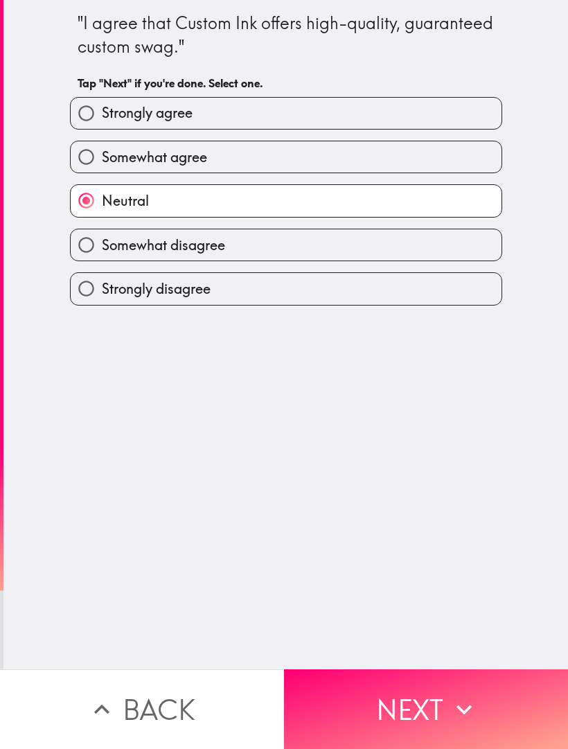
click at [367, 680] on button "Next" at bounding box center [426, 709] width 284 height 80
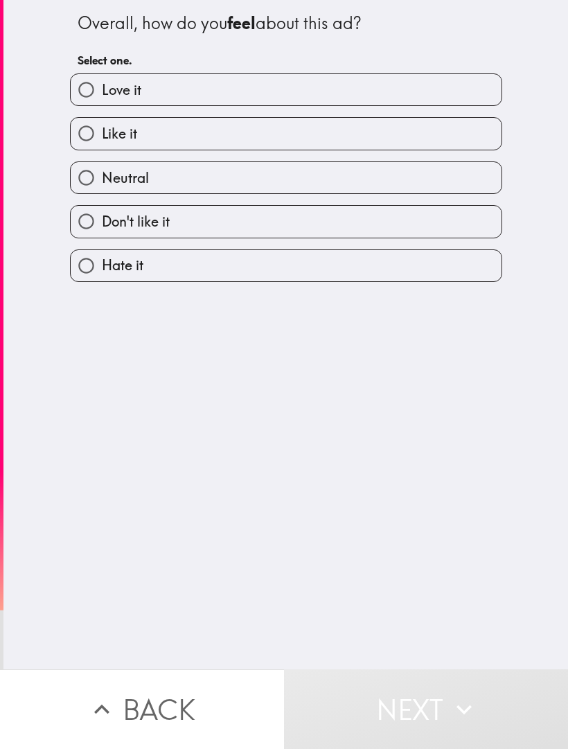
click at [99, 137] on input "Like it" at bounding box center [86, 133] width 31 height 31
radio input "true"
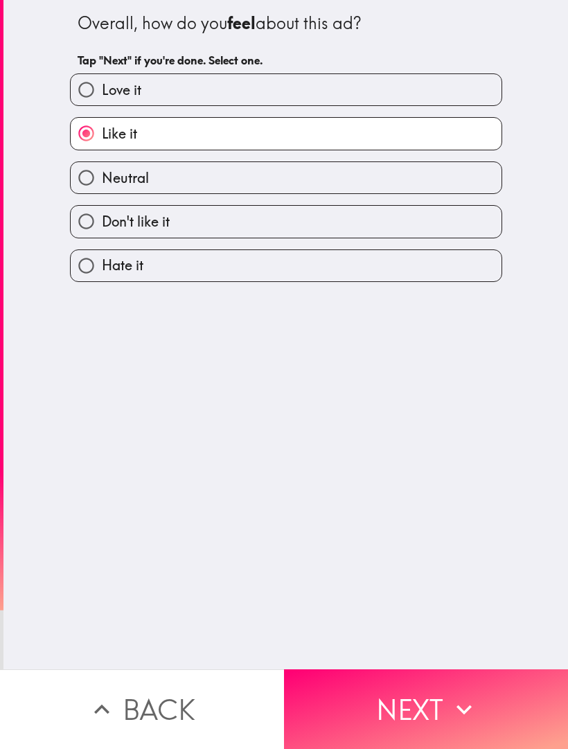
click at [363, 691] on button "Next" at bounding box center [426, 709] width 284 height 80
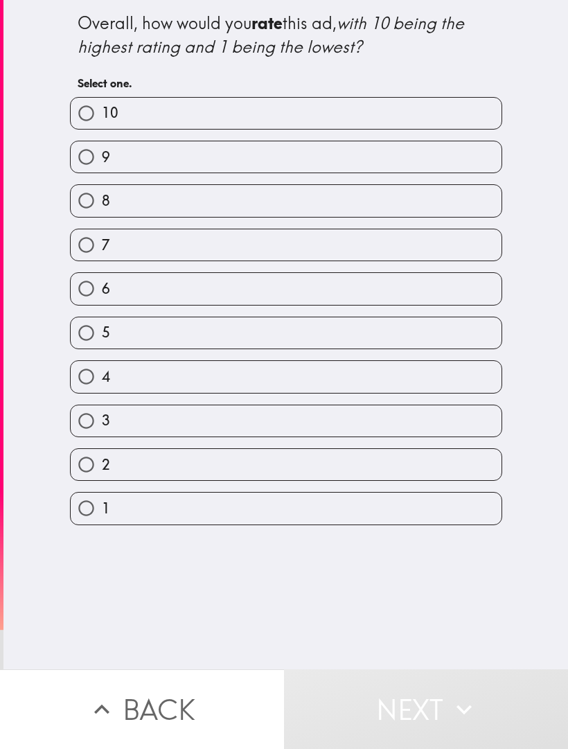
click at [92, 200] on input "8" at bounding box center [86, 200] width 31 height 31
radio input "true"
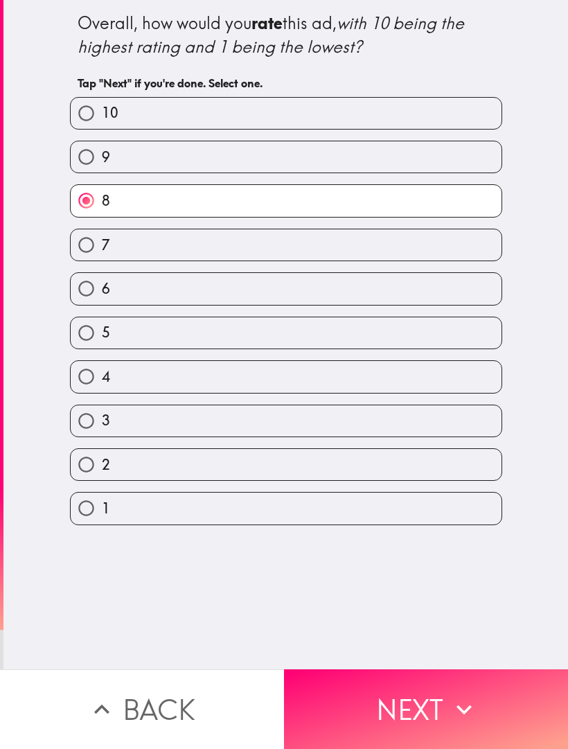
click at [364, 692] on button "Next" at bounding box center [426, 709] width 284 height 80
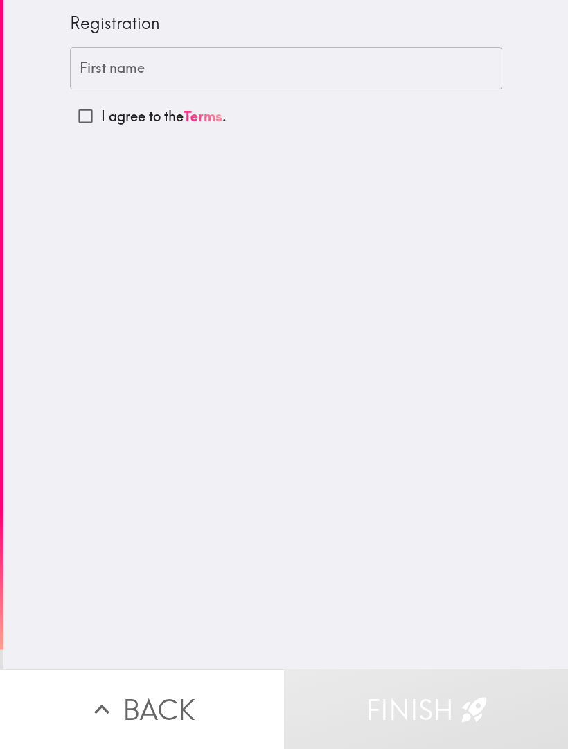
click at [92, 122] on input "I agree to the Terms ." at bounding box center [85, 115] width 31 height 31
checkbox input "true"
click at [103, 71] on div "First name First name" at bounding box center [286, 68] width 432 height 43
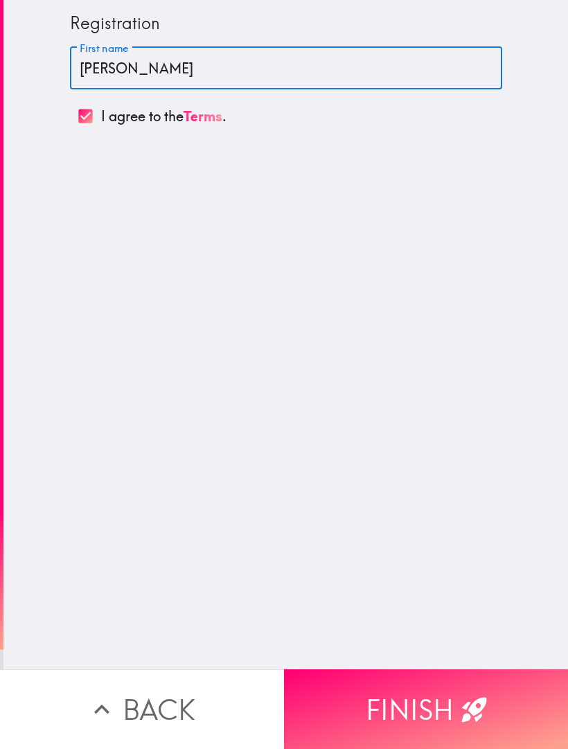
type input "[PERSON_NAME]"
click at [498, 197] on div "Registration First name [PERSON_NAME] First name I agree to the Terms ." at bounding box center [285, 334] width 565 height 669
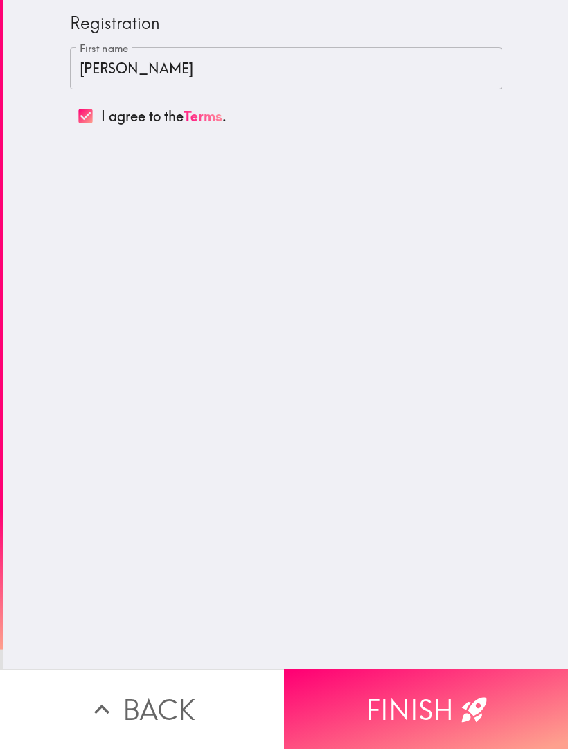
click at [361, 686] on button "Finish" at bounding box center [426, 709] width 284 height 80
